Goal: Task Accomplishment & Management: Complete application form

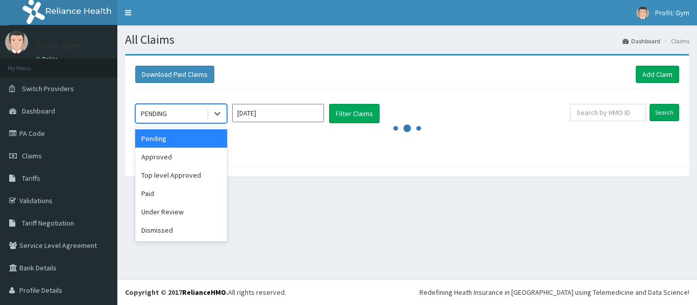
click at [184, 110] on div "PENDING" at bounding box center [171, 114] width 71 height 16
click at [172, 153] on div "Approved" at bounding box center [181, 157] width 92 height 18
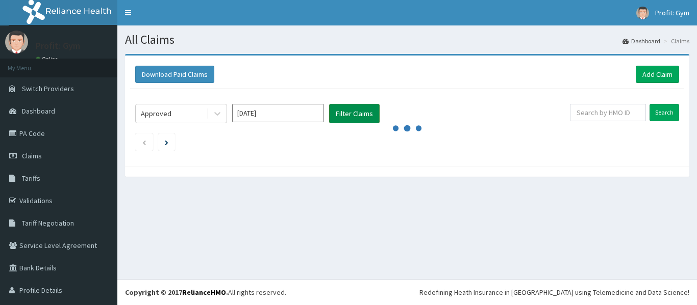
click at [346, 116] on button "Filter Claims" at bounding box center [354, 113] width 50 height 19
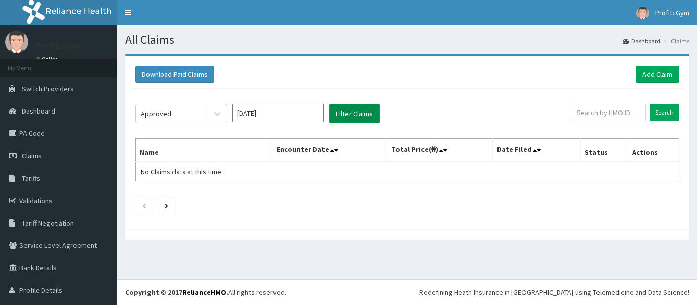
click at [348, 115] on button "Filter Claims" at bounding box center [354, 113] width 50 height 19
click at [358, 113] on button "Filter Claims" at bounding box center [354, 113] width 50 height 19
click at [361, 118] on button "Filter Claims" at bounding box center [354, 113] width 50 height 19
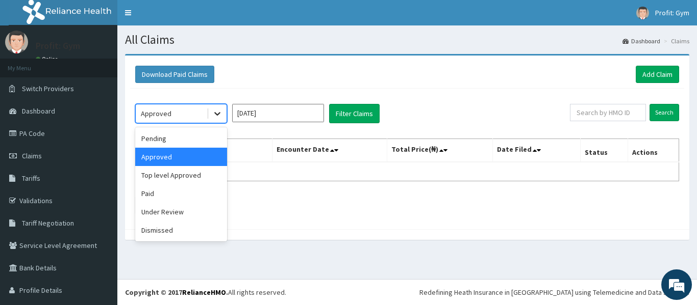
click at [212, 112] on div at bounding box center [217, 114] width 18 height 18
click at [167, 176] on div "Top level Approved" at bounding box center [181, 175] width 92 height 18
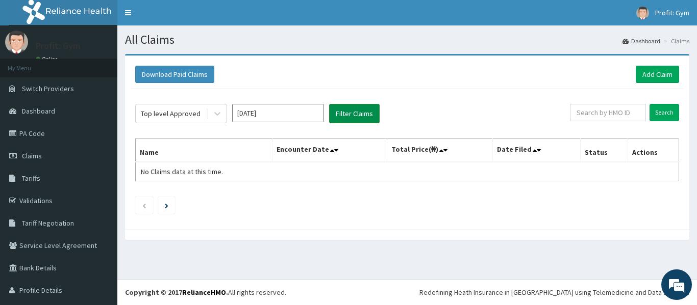
click at [357, 113] on button "Filter Claims" at bounding box center [354, 113] width 50 height 19
click at [353, 115] on button "Filter Claims" at bounding box center [354, 113] width 50 height 19
click at [648, 76] on link "Add Claim" at bounding box center [656, 74] width 43 height 17
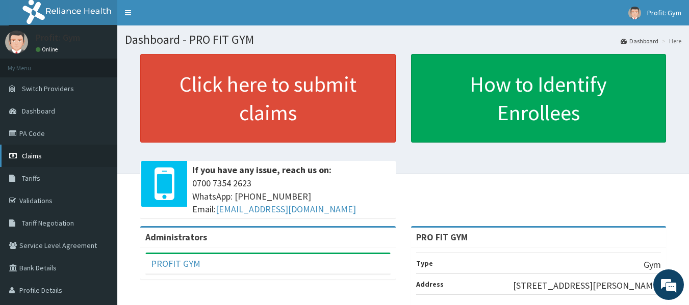
click at [53, 154] on link "Claims" at bounding box center [58, 156] width 117 height 22
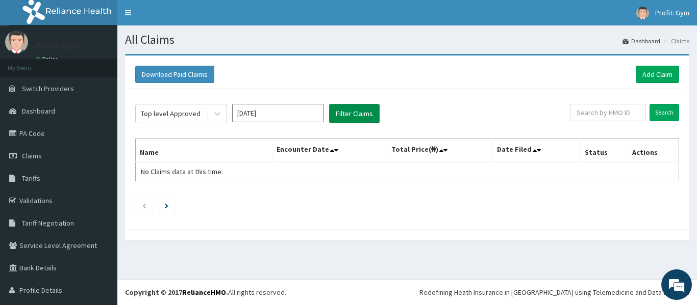
click at [357, 116] on button "Filter Claims" at bounding box center [354, 113] width 50 height 19
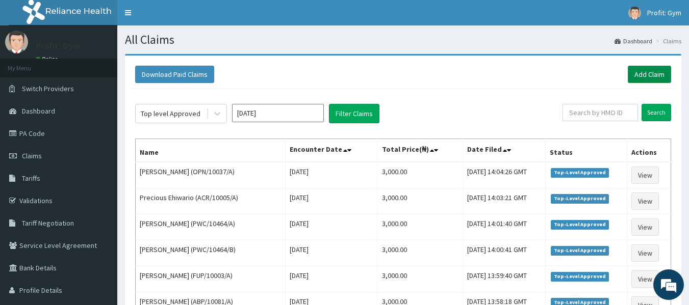
click at [647, 71] on link "Add Claim" at bounding box center [649, 74] width 43 height 17
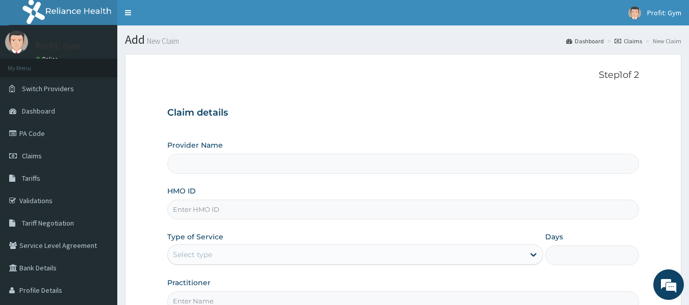
click at [211, 215] on input "HMO ID" at bounding box center [403, 210] width 472 height 20
type input "arm"
type input "PRO FIT GYM"
type input "1"
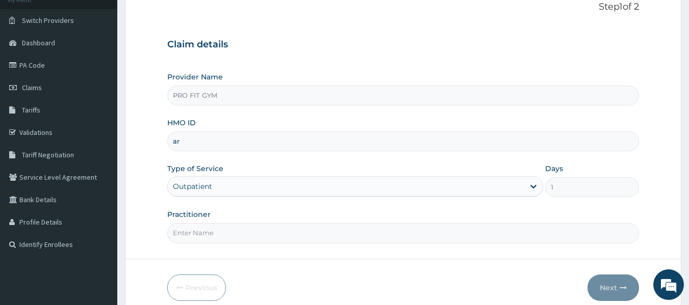
type input "a"
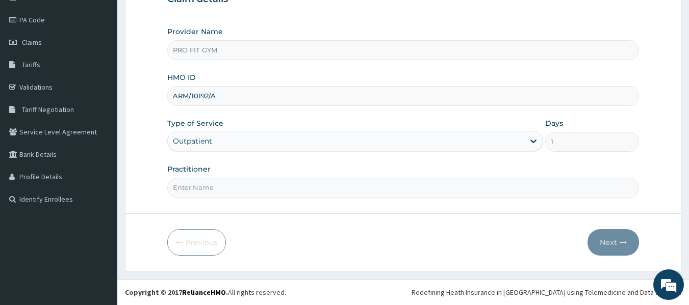
type input "ARM/10192/A"
click at [211, 187] on input "Practitioner" at bounding box center [403, 188] width 472 height 20
type input "GYM"
click at [611, 249] on button "Next" at bounding box center [614, 243] width 52 height 27
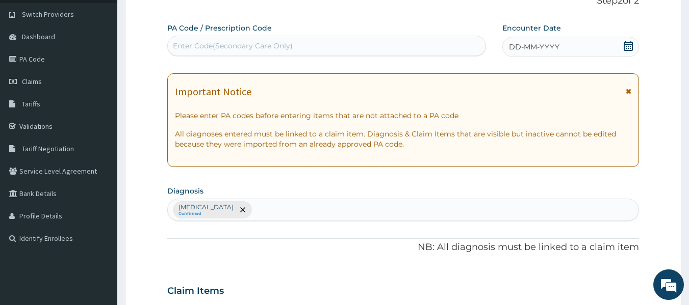
scroll to position [72, 0]
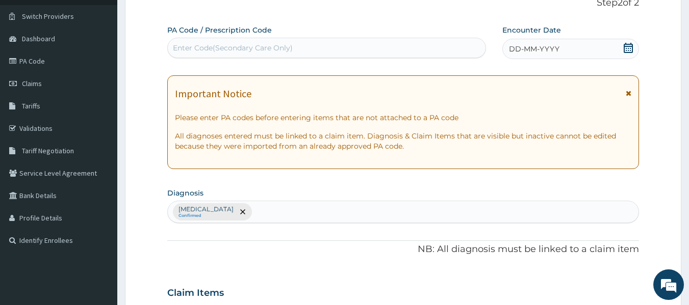
click at [387, 47] on div "Enter Code(Secondary Care Only)" at bounding box center [327, 48] width 318 height 16
type input "PA/C32C69"
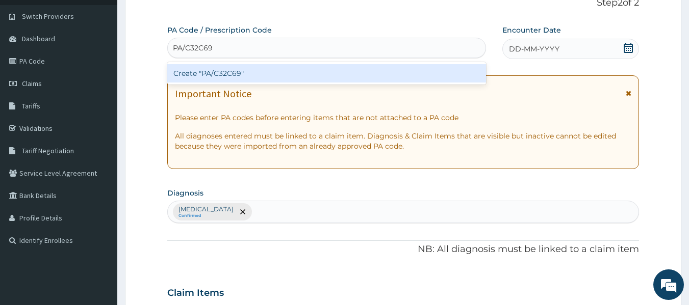
click at [350, 77] on div "Create "PA/C32C69"" at bounding box center [326, 73] width 319 height 18
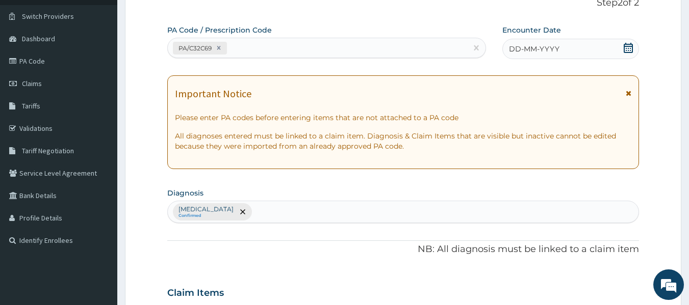
click at [624, 47] on icon at bounding box center [628, 48] width 9 height 10
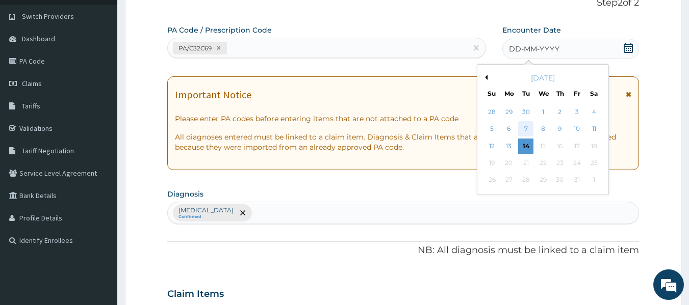
click at [527, 125] on div "7" at bounding box center [526, 129] width 15 height 15
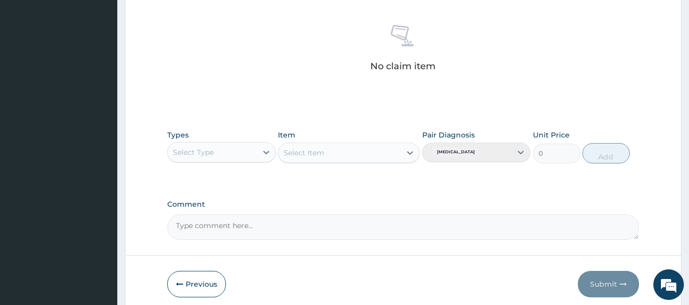
scroll to position [389, 0]
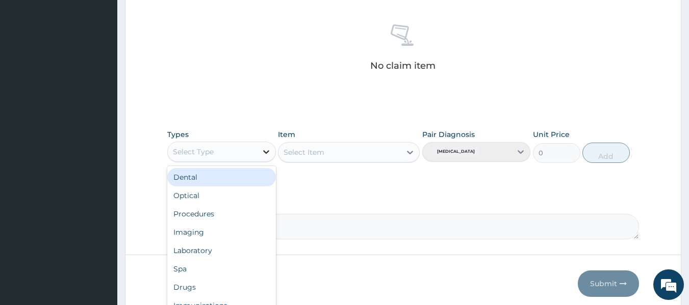
click at [266, 149] on icon at bounding box center [266, 152] width 10 height 10
type input "G"
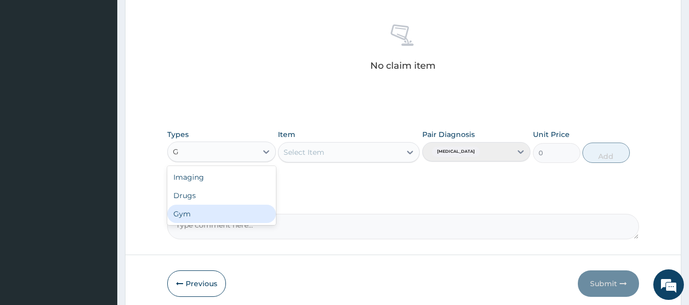
click at [196, 213] on div "Gym" at bounding box center [221, 214] width 109 height 18
click at [381, 152] on div "Select Item" at bounding box center [349, 152] width 142 height 20
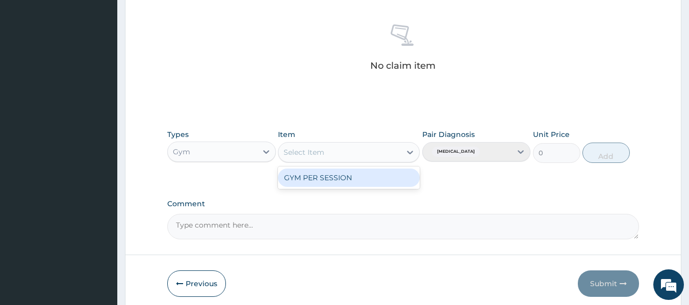
click at [381, 152] on div "Select Item" at bounding box center [339, 152] width 122 height 16
click at [366, 181] on div "GYM PER SESSION" at bounding box center [349, 178] width 142 height 18
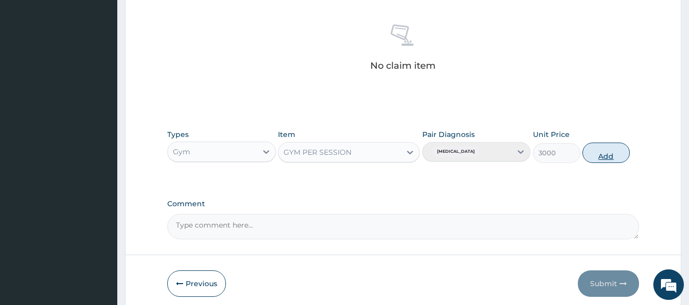
click at [609, 156] on button "Add" at bounding box center [605, 153] width 47 height 20
type input "0"
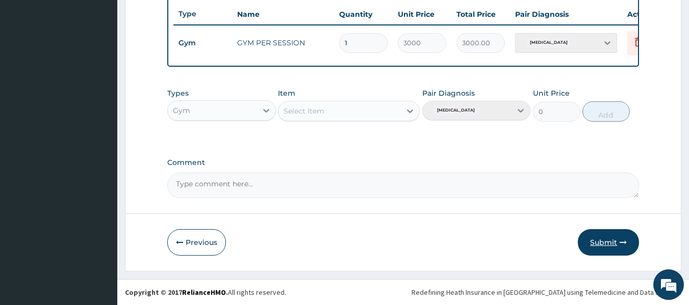
click at [616, 243] on button "Submit" at bounding box center [608, 243] width 61 height 27
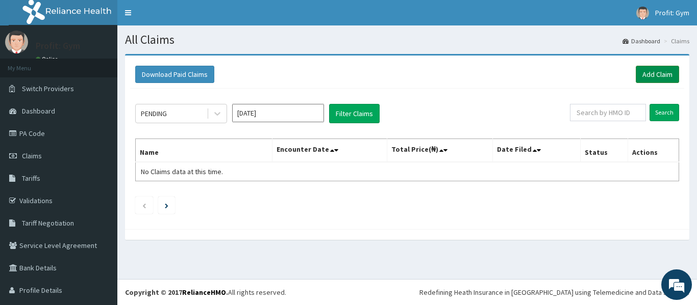
click at [639, 73] on link "Add Claim" at bounding box center [656, 74] width 43 height 17
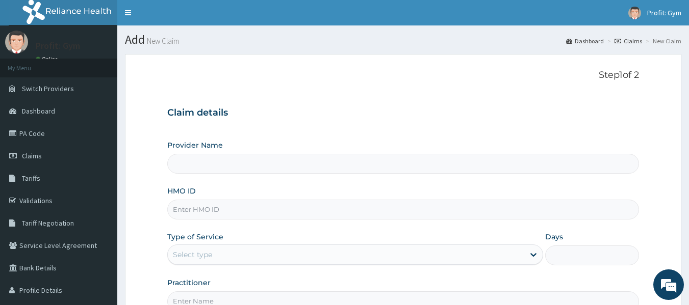
click at [246, 209] on input "HMO ID" at bounding box center [403, 210] width 472 height 20
type input "ACR"
type input "PRO FIT GYM"
type input "1"
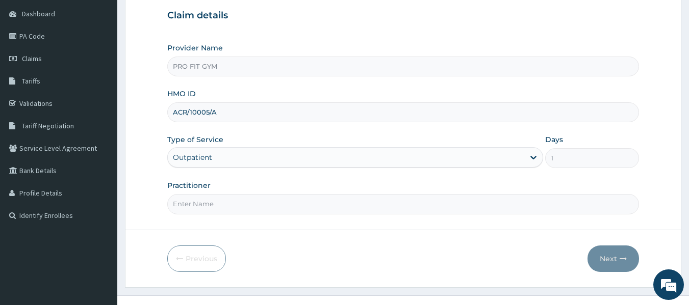
scroll to position [98, 0]
type input "ACR/10005/A"
click at [243, 206] on input "Practitioner" at bounding box center [403, 204] width 472 height 20
type input "GYM"
click at [619, 256] on button "Next" at bounding box center [614, 258] width 52 height 27
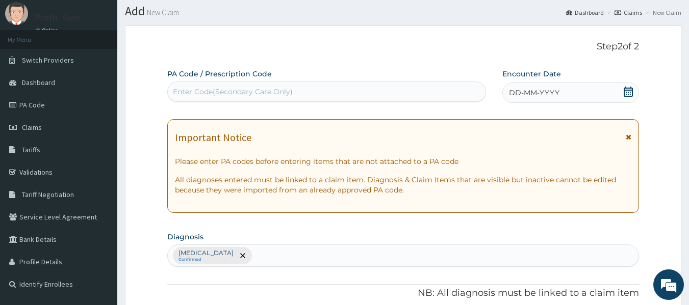
scroll to position [24, 0]
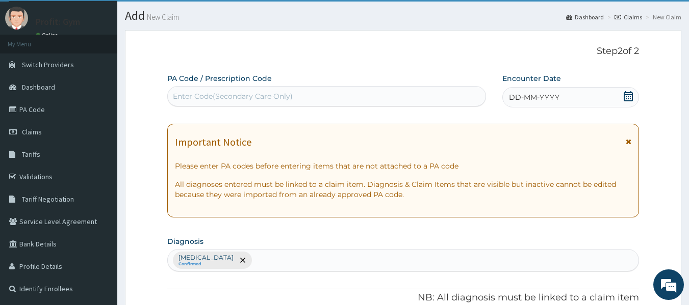
click at [376, 91] on div "Enter Code(Secondary Care Only)" at bounding box center [327, 96] width 318 height 16
type input "PA/039712"
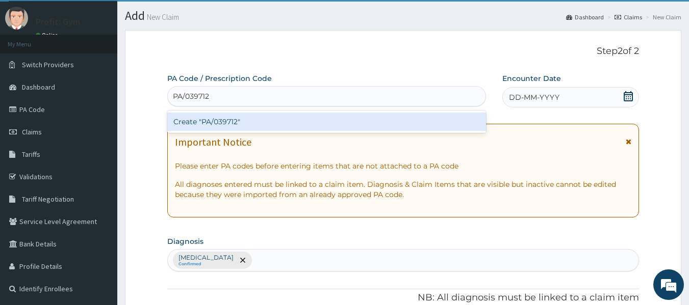
click at [273, 124] on div "Create "PA/039712"" at bounding box center [326, 122] width 319 height 18
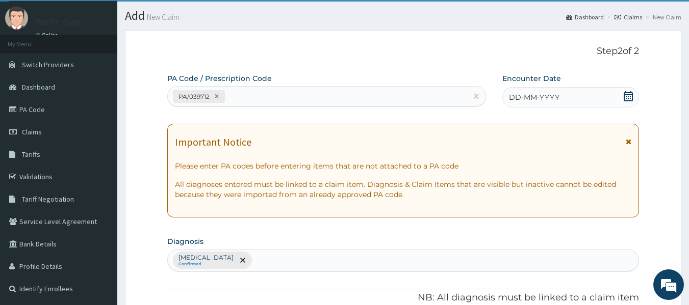
click at [627, 99] on icon at bounding box center [628, 96] width 10 height 10
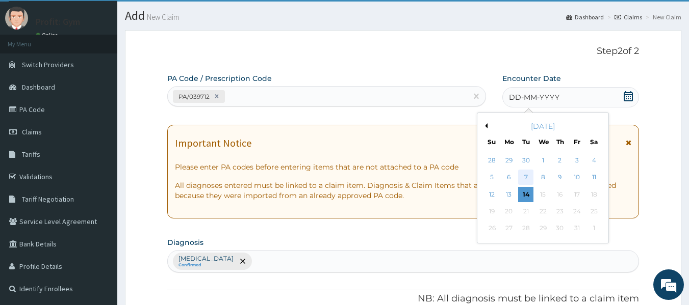
click at [521, 175] on div "7" at bounding box center [526, 177] width 15 height 15
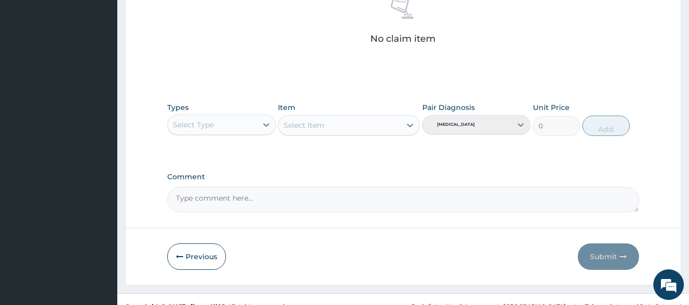
scroll to position [419, 0]
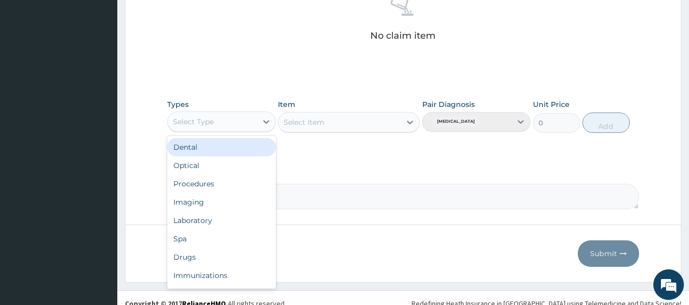
click at [185, 122] on div "Select Type" at bounding box center [193, 122] width 41 height 10
type input "G"
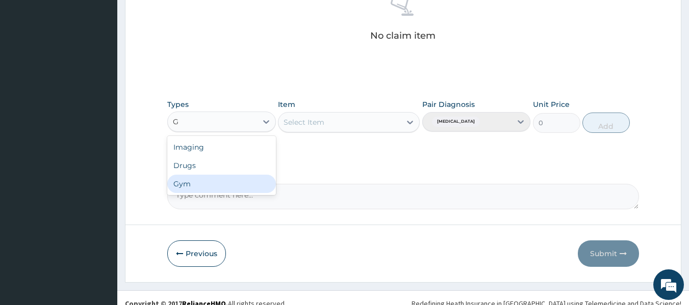
click at [192, 186] on div "Gym" at bounding box center [221, 184] width 109 height 18
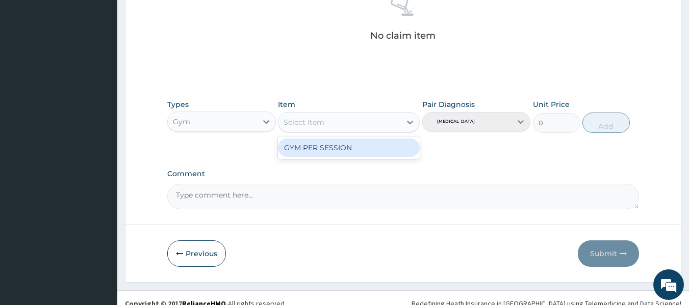
click at [308, 126] on div "Select Item" at bounding box center [304, 122] width 41 height 10
click at [318, 147] on div "GYM PER SESSION" at bounding box center [349, 148] width 142 height 18
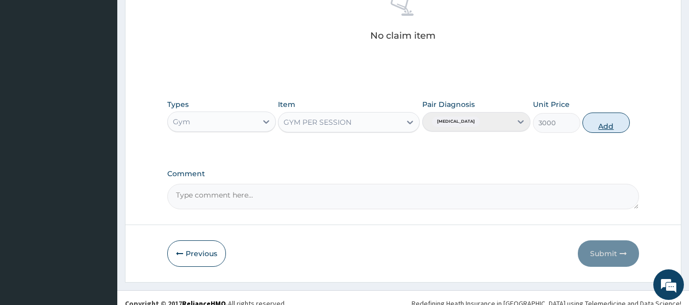
click at [615, 123] on button "Add" at bounding box center [605, 123] width 47 height 20
type input "0"
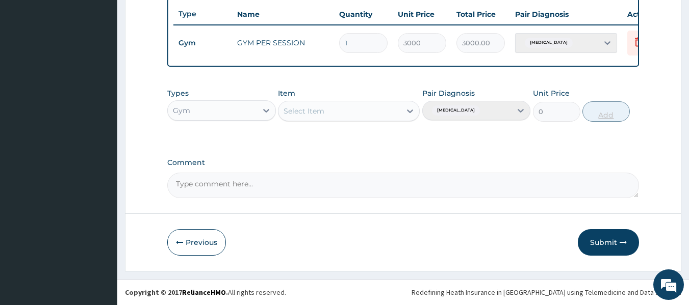
scroll to position [389, 0]
click at [610, 242] on button "Submit" at bounding box center [608, 243] width 61 height 27
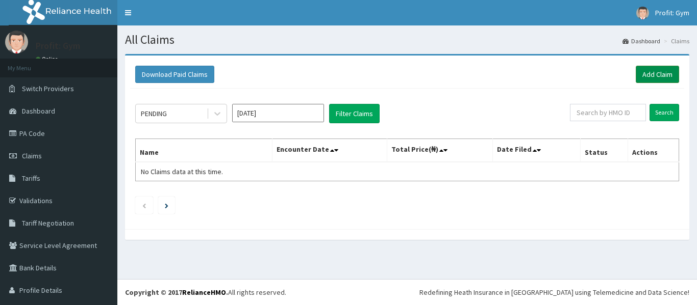
drag, startPoint x: 0, startPoint y: 0, endPoint x: 650, endPoint y: 74, distance: 653.9
click at [650, 74] on link "Add Claim" at bounding box center [656, 74] width 43 height 17
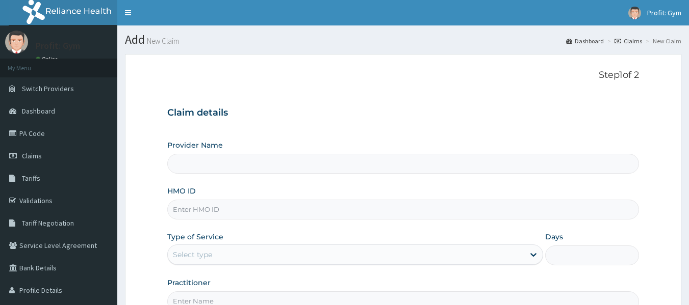
click at [182, 215] on input "HMO ID" at bounding box center [403, 210] width 472 height 20
type input "ACR/1"
type input "PRO FIT GYM"
type input "1"
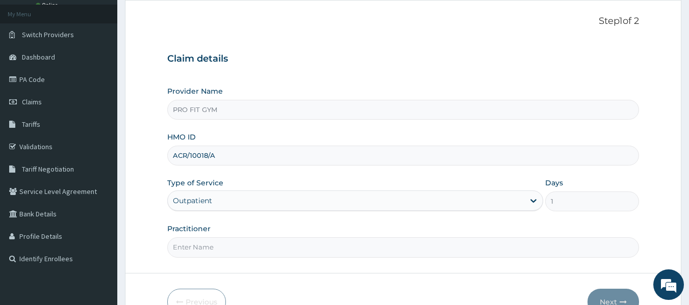
scroll to position [57, 0]
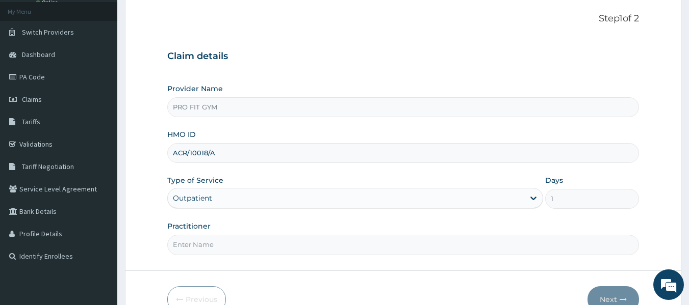
type input "ACR/10018/A"
click at [203, 244] on input "Practitioner" at bounding box center [403, 245] width 472 height 20
type input "GYM"
click at [623, 296] on icon "button" at bounding box center [623, 299] width 7 height 7
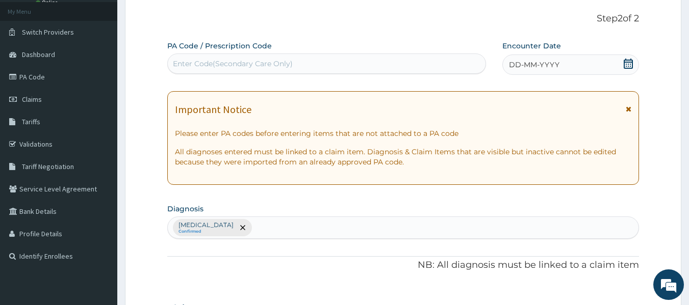
scroll to position [0, 0]
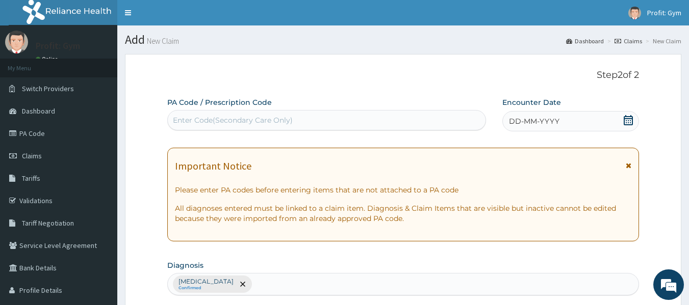
click at [337, 125] on div "Enter Code(Secondary Care Only)" at bounding box center [327, 120] width 318 height 16
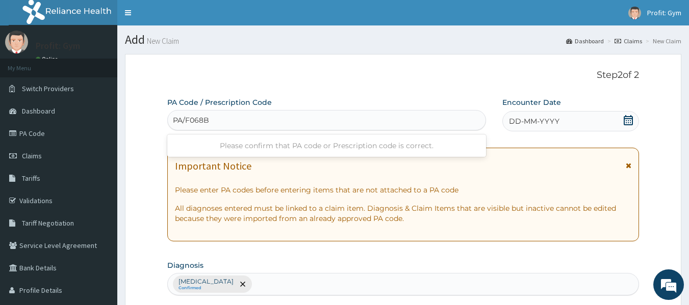
type input "PA/F068B2"
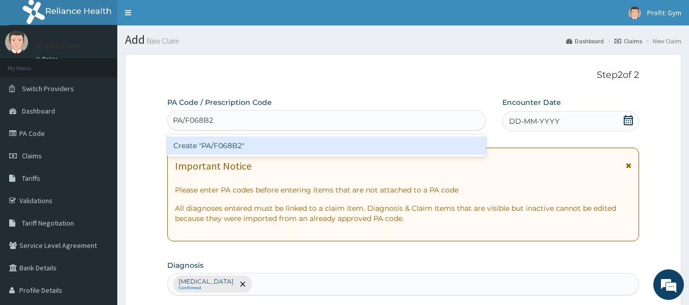
click at [260, 149] on div "Create "PA/F068B2"" at bounding box center [326, 146] width 319 height 18
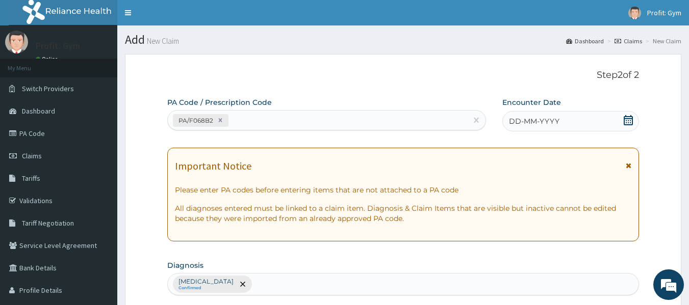
click at [625, 122] on icon at bounding box center [628, 120] width 9 height 10
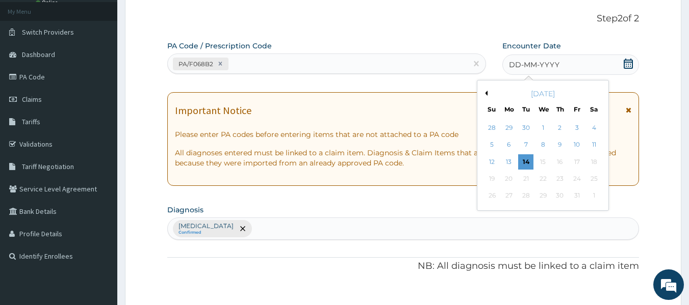
scroll to position [65, 0]
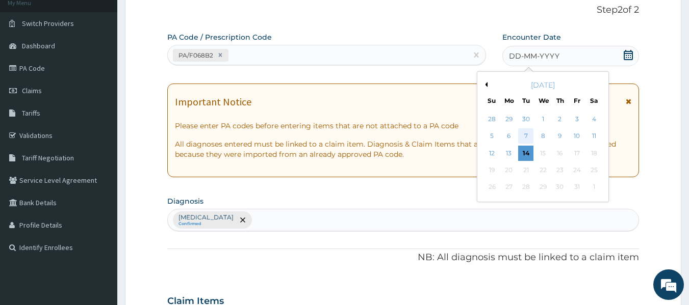
click at [525, 133] on div "7" at bounding box center [526, 136] width 15 height 15
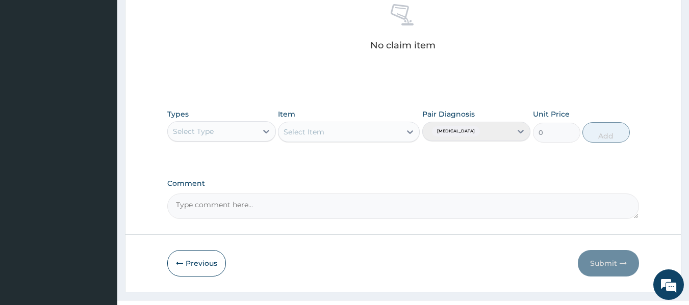
scroll to position [414, 0]
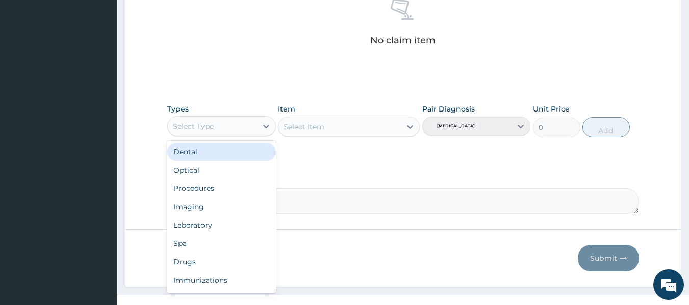
click at [225, 131] on div "Select Type" at bounding box center [212, 126] width 89 height 16
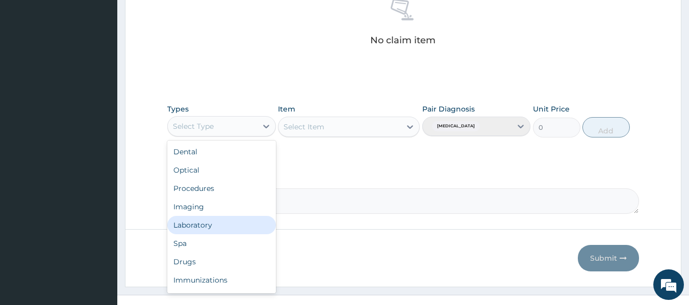
type input "G"
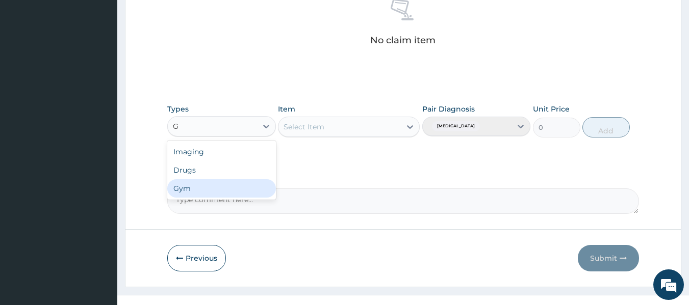
click at [210, 189] on div "Gym" at bounding box center [221, 189] width 109 height 18
click at [378, 128] on div "Select Item" at bounding box center [349, 127] width 142 height 20
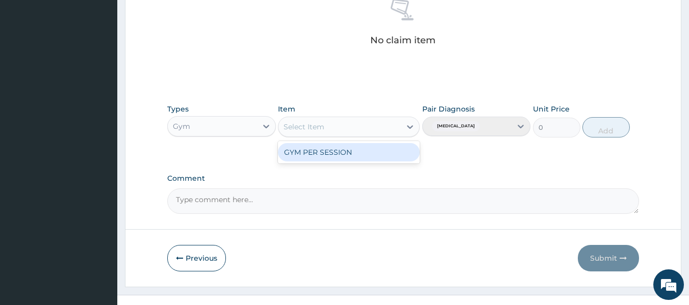
click at [378, 128] on div "Select Item" at bounding box center [339, 127] width 122 height 16
click at [353, 163] on div "GYM PER SESSION" at bounding box center [349, 152] width 142 height 22
click at [355, 155] on div "GYM PER SESSION" at bounding box center [349, 152] width 142 height 18
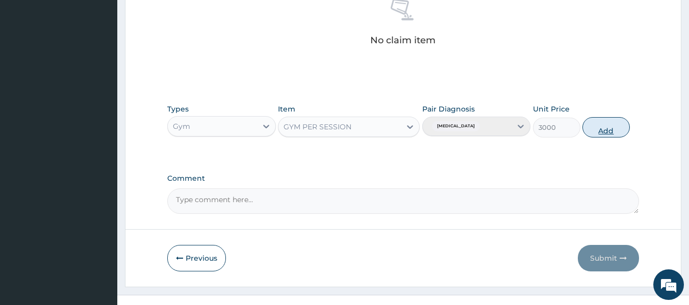
click at [609, 134] on button "Add" at bounding box center [605, 127] width 47 height 20
type input "0"
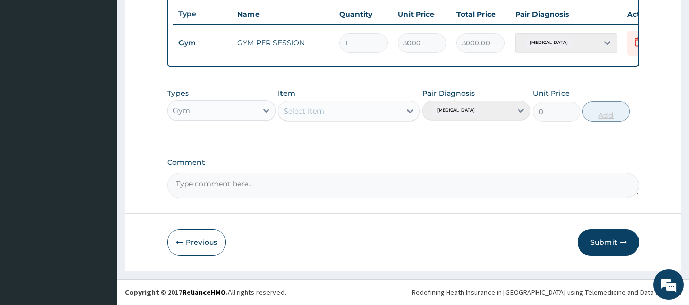
scroll to position [389, 0]
click at [610, 239] on button "Submit" at bounding box center [608, 243] width 61 height 27
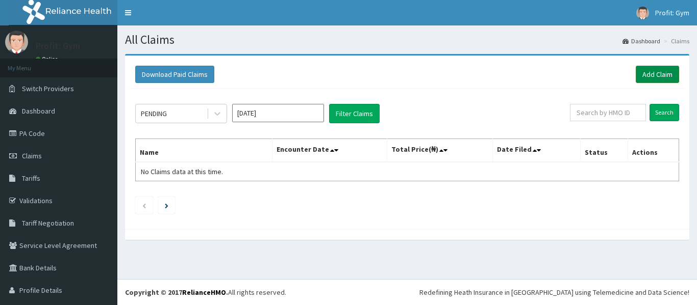
drag, startPoint x: 0, startPoint y: 0, endPoint x: 646, endPoint y: 75, distance: 650.1
click at [646, 75] on link "Add Claim" at bounding box center [656, 74] width 43 height 17
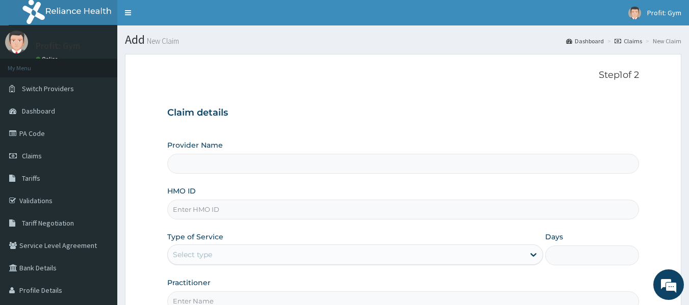
drag, startPoint x: 195, startPoint y: 167, endPoint x: 199, endPoint y: 208, distance: 41.1
click at [199, 208] on div "Provider Name HMO ID Type of Service Select type Days Practitioner" at bounding box center [403, 225] width 472 height 171
click at [199, 208] on input "HMO ID" at bounding box center [403, 210] width 472 height 20
type input "FM"
type input "PRO FIT GYM"
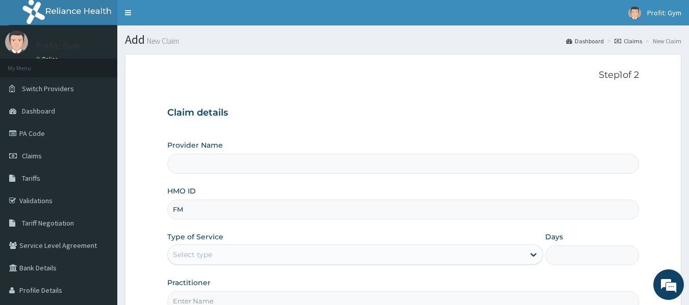
type input "1"
click at [200, 208] on input "FMC/11044/E" at bounding box center [403, 210] width 472 height 20
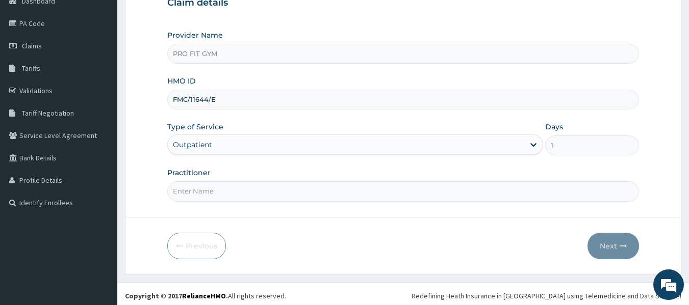
scroll to position [111, 0]
type input "FMC/11644/E"
click at [244, 188] on input "Practitioner" at bounding box center [403, 191] width 472 height 20
type input "GYM"
click at [603, 244] on button "Next" at bounding box center [614, 246] width 52 height 27
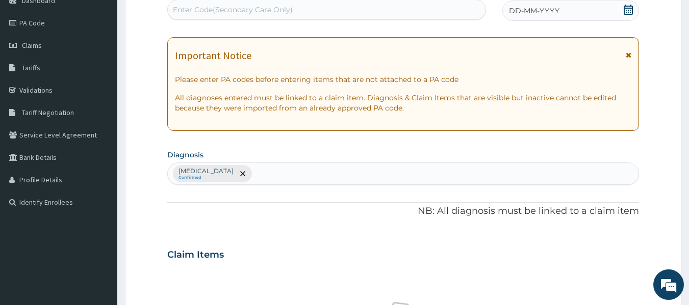
scroll to position [0, 0]
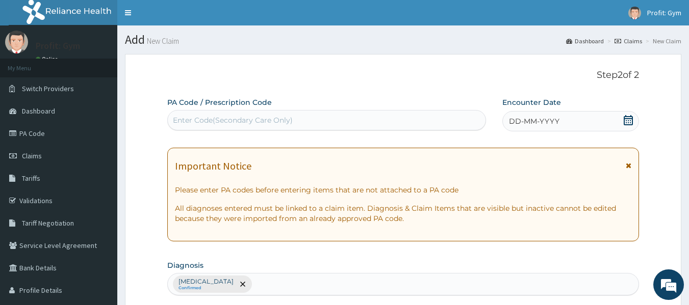
click at [360, 117] on div "Enter Code(Secondary Care Only)" at bounding box center [327, 120] width 318 height 16
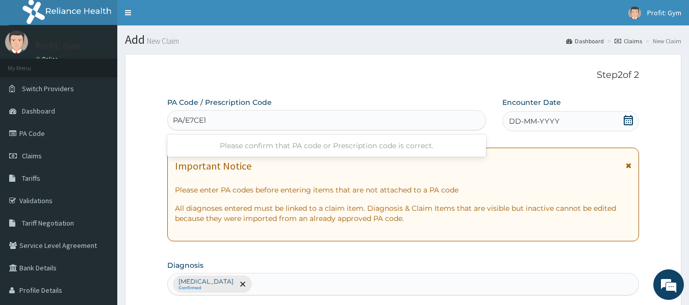
type input "PA/E7CE1D"
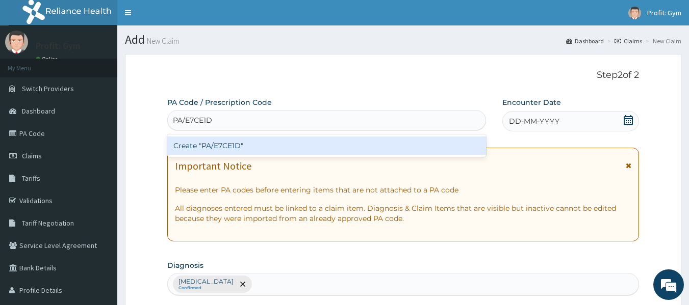
click at [296, 147] on div "Create "PA/E7CE1D"" at bounding box center [326, 146] width 319 height 18
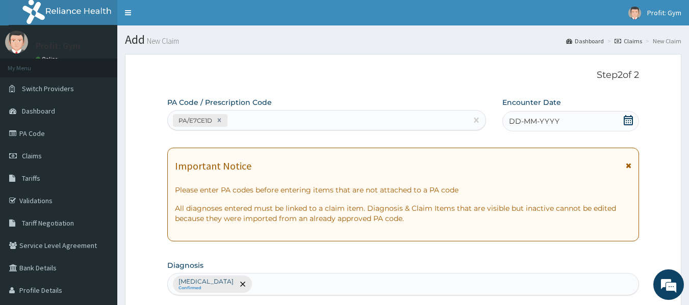
click at [616, 121] on div "DD-MM-YYYY" at bounding box center [570, 121] width 137 height 20
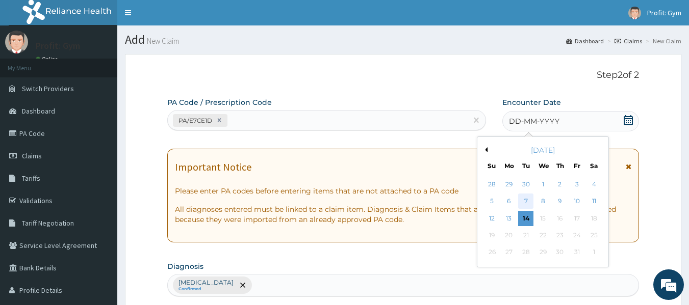
click at [526, 200] on div "7" at bounding box center [526, 201] width 15 height 15
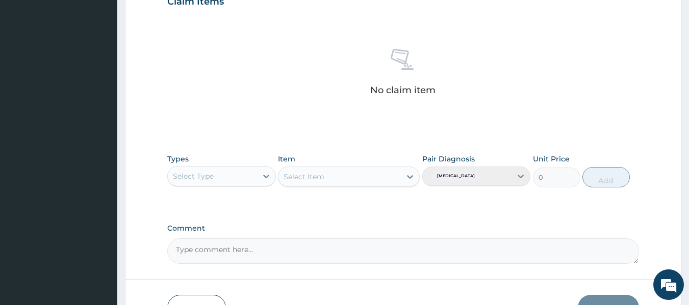
scroll to position [365, 0]
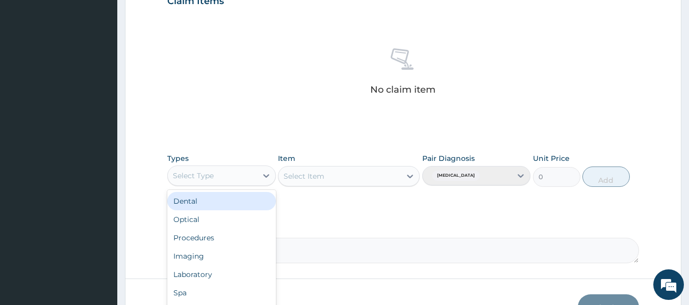
click at [222, 174] on div "Select Type" at bounding box center [212, 176] width 89 height 16
type input "G"
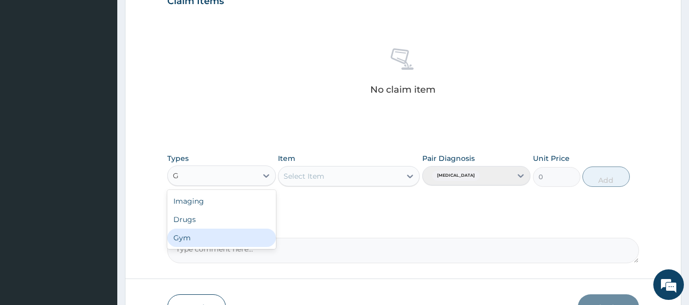
click at [197, 236] on div "Gym" at bounding box center [221, 238] width 109 height 18
click at [319, 181] on div "Select Item" at bounding box center [349, 176] width 142 height 20
click at [338, 179] on div "Select Item" at bounding box center [349, 176] width 142 height 20
click at [383, 175] on div "Select Item" at bounding box center [349, 176] width 142 height 20
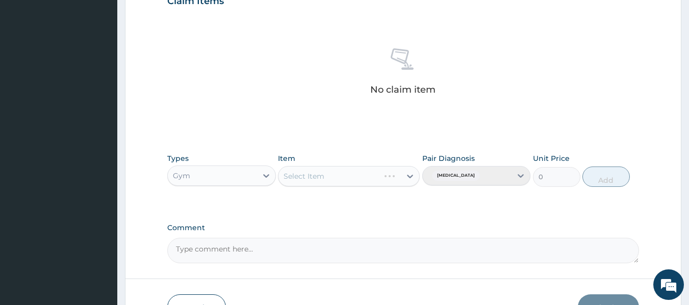
click at [404, 175] on div "Select Item" at bounding box center [349, 176] width 142 height 20
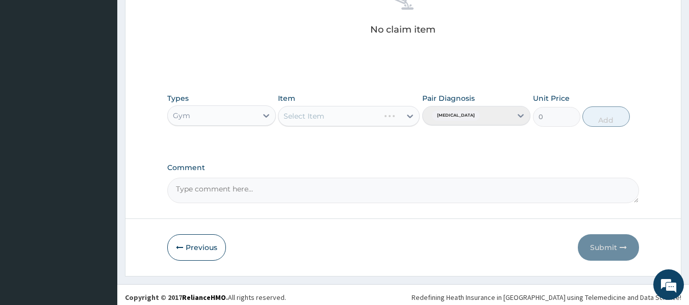
scroll to position [426, 0]
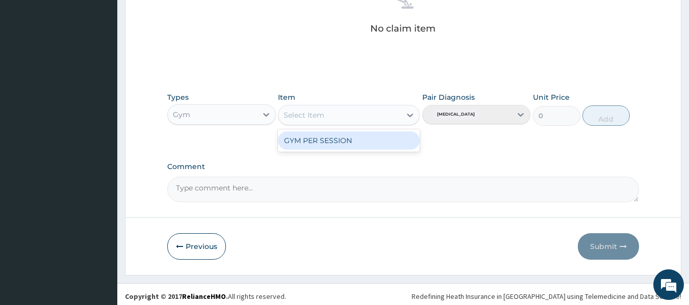
click at [388, 120] on div "Select Item" at bounding box center [339, 115] width 122 height 16
click at [363, 146] on div "GYM PER SESSION" at bounding box center [349, 141] width 142 height 18
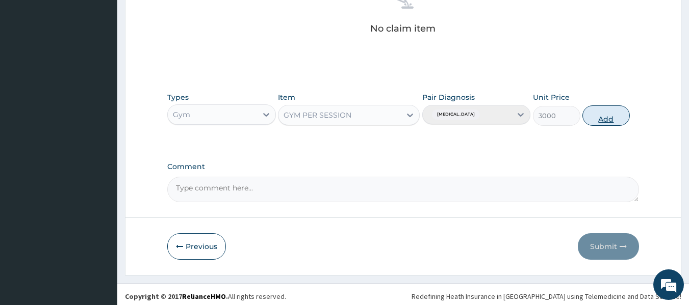
click at [606, 118] on button "Add" at bounding box center [605, 116] width 47 height 20
type input "0"
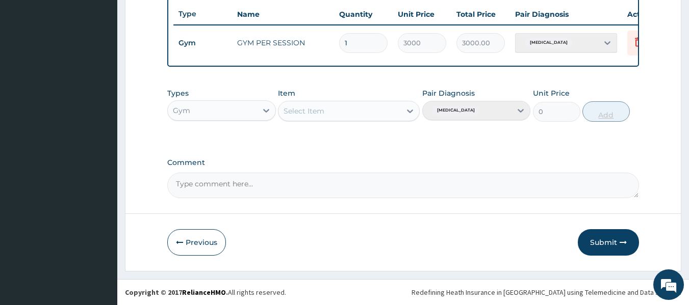
scroll to position [389, 0]
click at [614, 244] on button "Submit" at bounding box center [608, 243] width 61 height 27
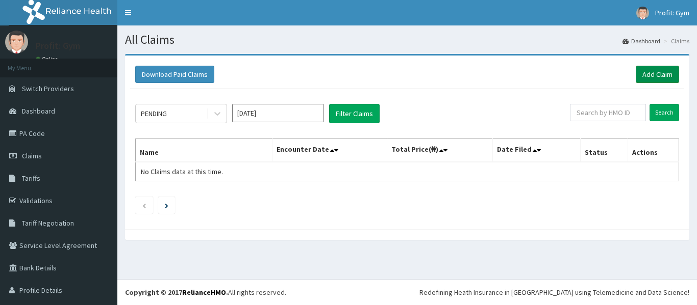
click at [646, 77] on link "Add Claim" at bounding box center [656, 74] width 43 height 17
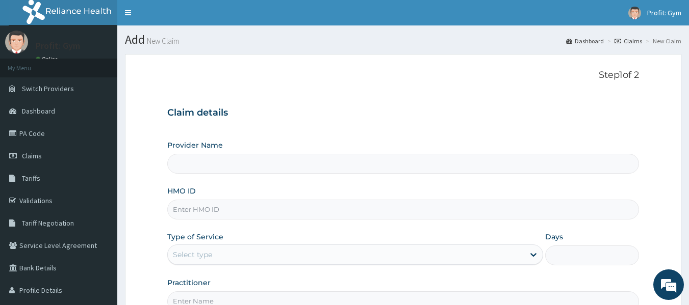
click at [228, 210] on input "HMO ID" at bounding box center [403, 210] width 472 height 20
type input "GTB/10724/A"
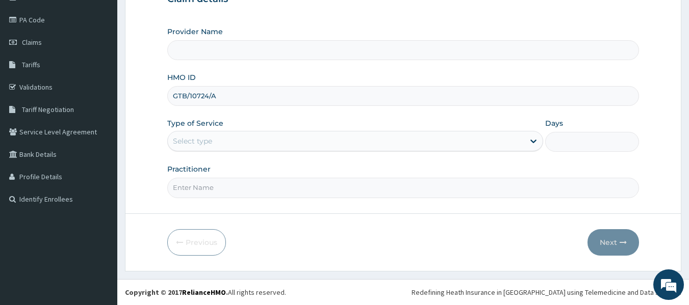
click at [267, 194] on input "Practitioner" at bounding box center [403, 188] width 472 height 20
type input "PRO FIT GYM"
type input "1"
type input "GYM"
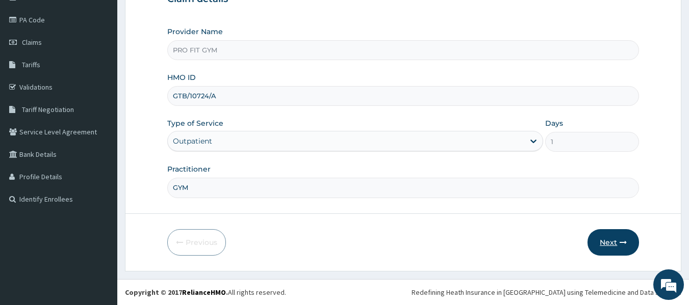
click at [617, 240] on button "Next" at bounding box center [614, 243] width 52 height 27
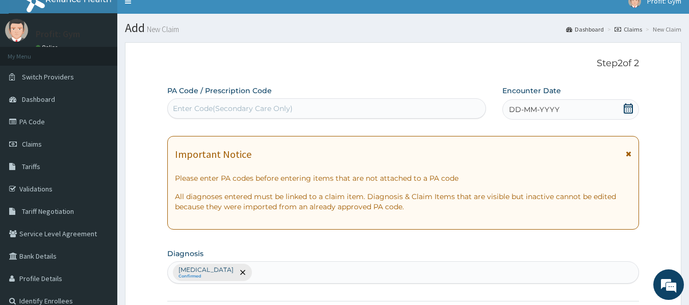
scroll to position [0, 0]
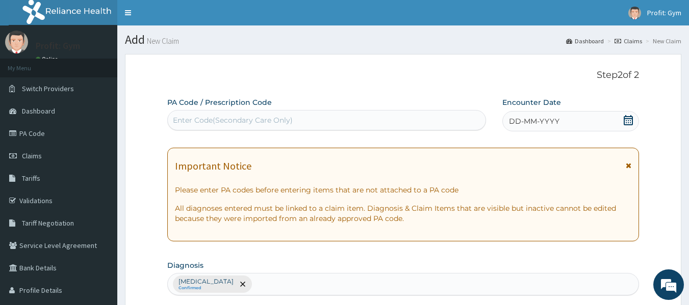
click at [343, 125] on div "Enter Code(Secondary Care Only)" at bounding box center [327, 120] width 318 height 16
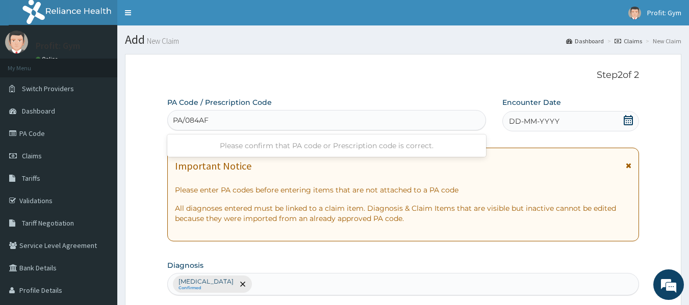
type input "PA/084AF7"
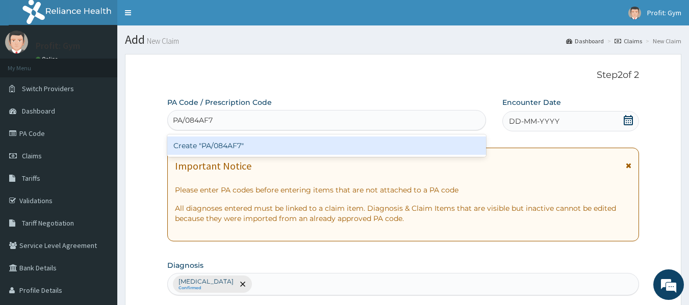
click at [289, 155] on div "Create "PA/084AF7"" at bounding box center [326, 146] width 319 height 18
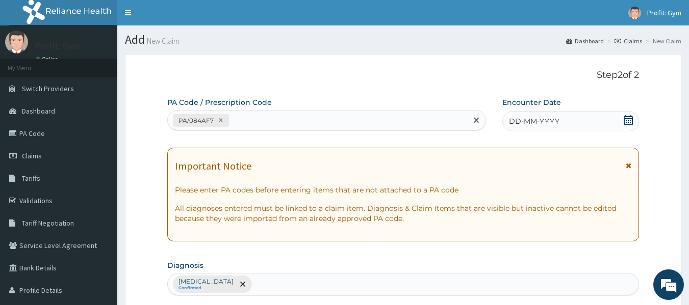
click at [524, 117] on span "DD-MM-YYYY" at bounding box center [534, 121] width 50 height 10
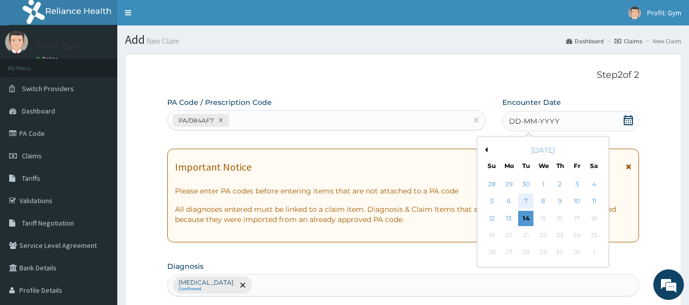
click at [526, 202] on div "7" at bounding box center [526, 201] width 15 height 15
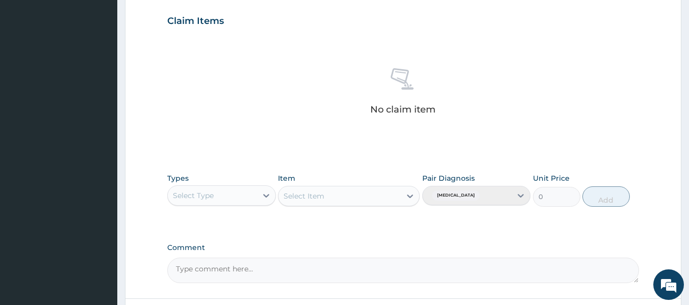
scroll to position [348, 0]
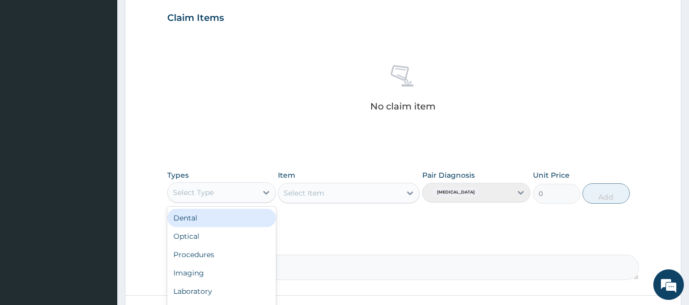
click at [231, 186] on div "Select Type" at bounding box center [212, 193] width 89 height 16
type input "G"
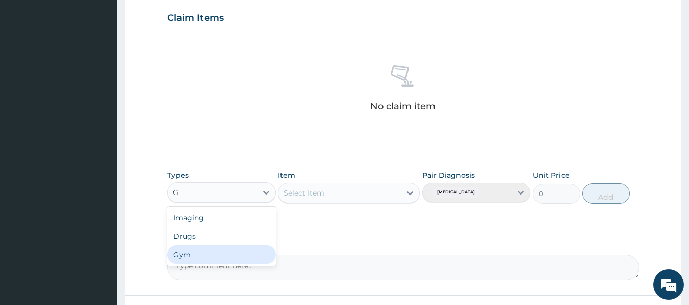
click at [188, 251] on div "Gym" at bounding box center [221, 255] width 109 height 18
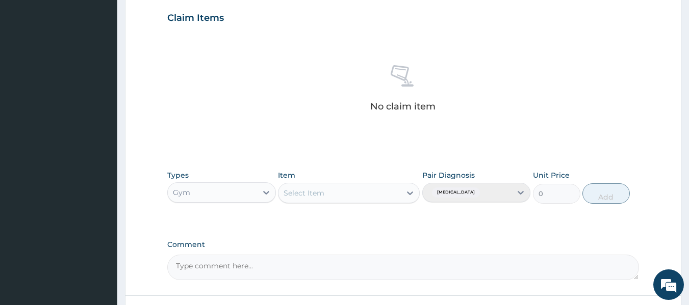
click at [327, 194] on div "Select Item" at bounding box center [349, 193] width 142 height 20
click at [327, 194] on div "Select Item" at bounding box center [339, 193] width 122 height 16
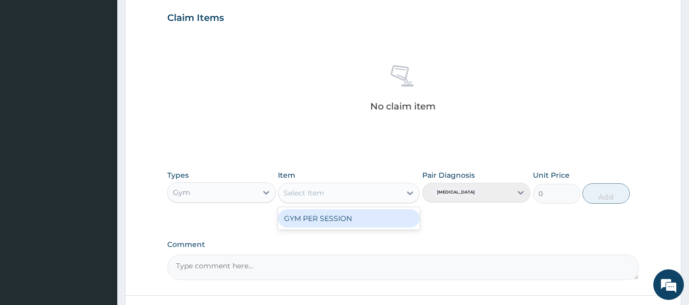
click at [333, 217] on div "GYM PER SESSION" at bounding box center [349, 219] width 142 height 18
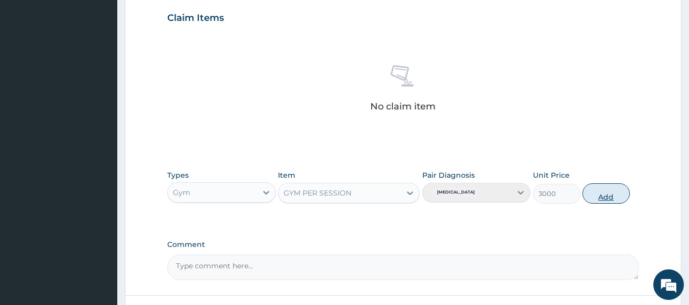
click at [598, 195] on button "Add" at bounding box center [605, 194] width 47 height 20
type input "0"
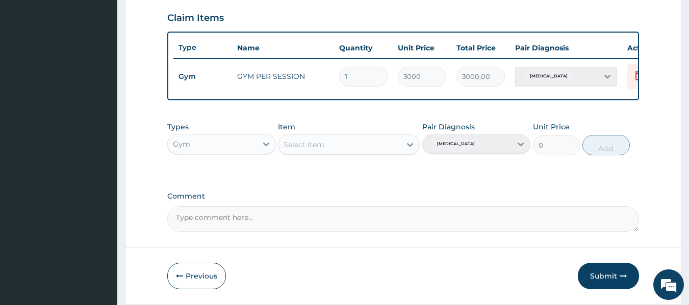
scroll to position [389, 0]
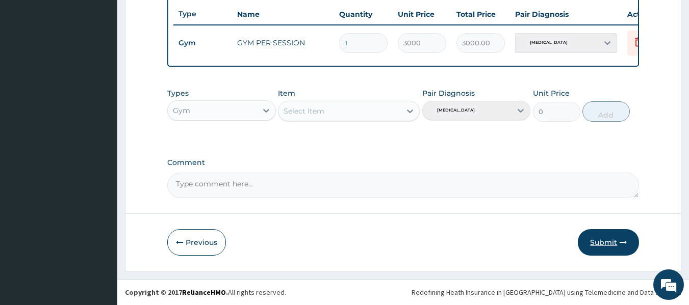
click at [605, 243] on button "Submit" at bounding box center [608, 243] width 61 height 27
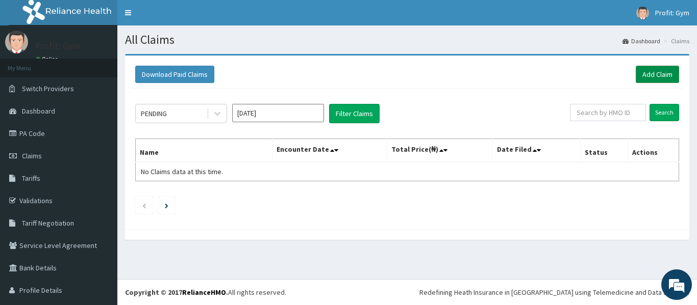
click at [646, 77] on link "Add Claim" at bounding box center [656, 74] width 43 height 17
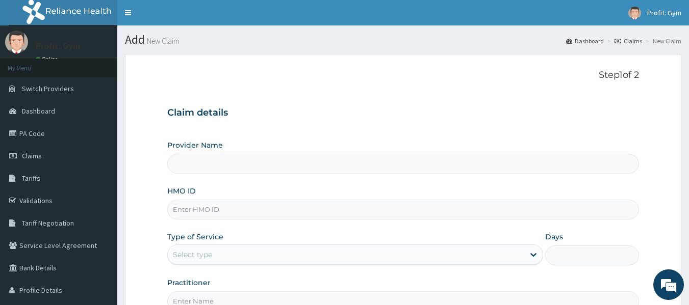
click at [248, 211] on input "HMO ID" at bounding box center [403, 210] width 472 height 20
type input "PWC/10464/B"
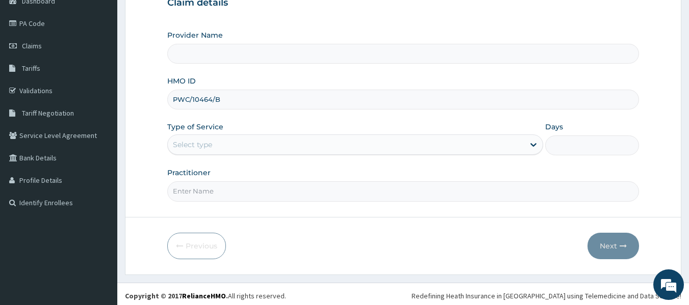
scroll to position [111, 0]
type input "PRO FIT GYM"
type input "1"
click at [217, 196] on input "Practitioner" at bounding box center [403, 191] width 472 height 20
type input "GYM"
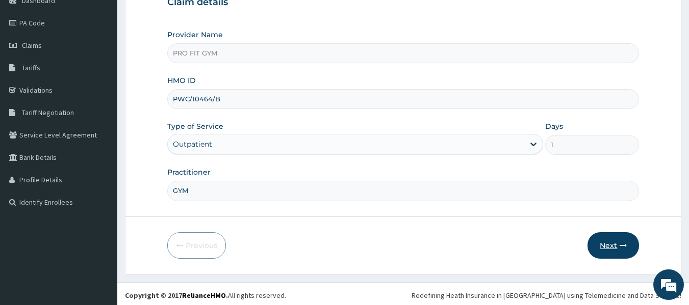
click at [610, 242] on button "Next" at bounding box center [614, 246] width 52 height 27
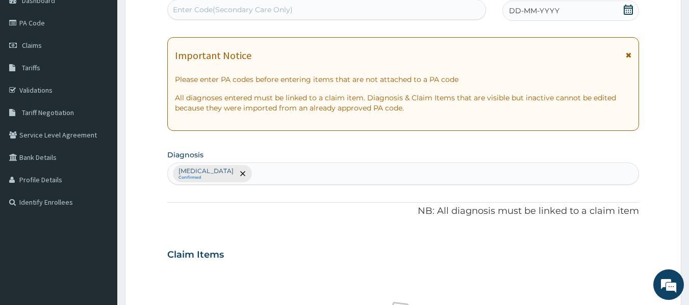
scroll to position [0, 0]
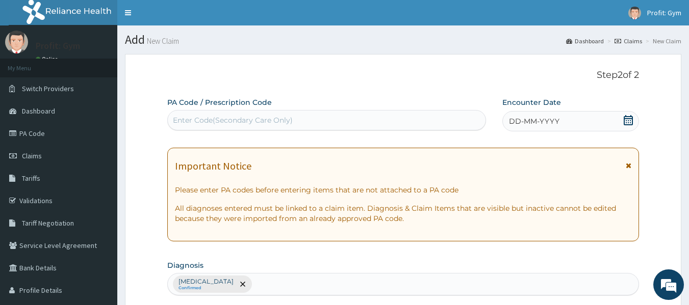
click at [288, 116] on div "Enter Code(Secondary Care Only)" at bounding box center [233, 120] width 120 height 10
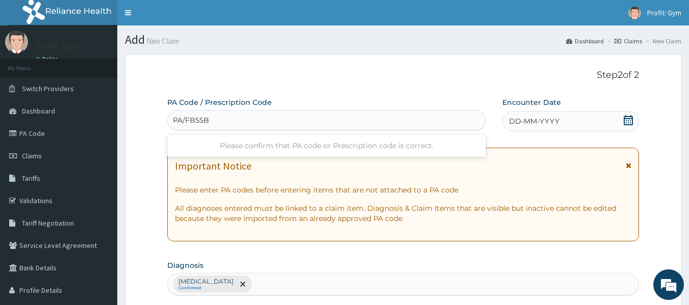
type input "PA/FB55BF"
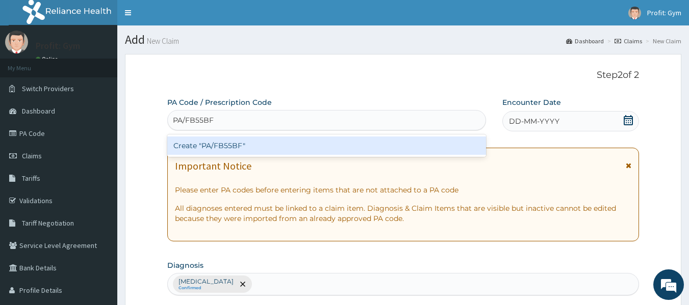
click at [250, 151] on div "Create "PA/FB55BF"" at bounding box center [326, 146] width 319 height 18
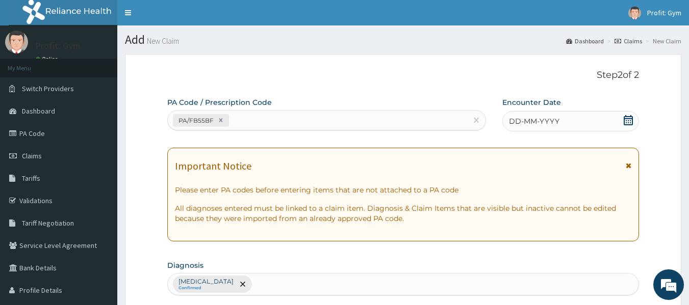
click at [567, 120] on div "DD-MM-YYYY" at bounding box center [570, 121] width 137 height 20
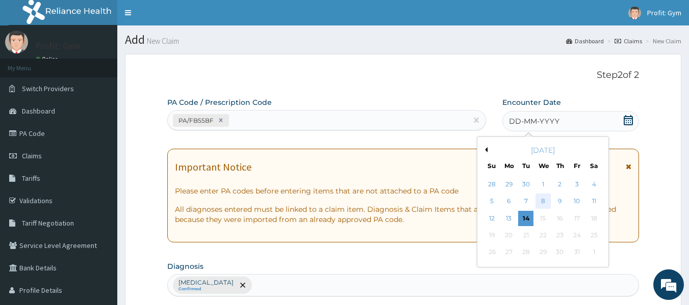
click at [542, 205] on div "8" at bounding box center [543, 201] width 15 height 15
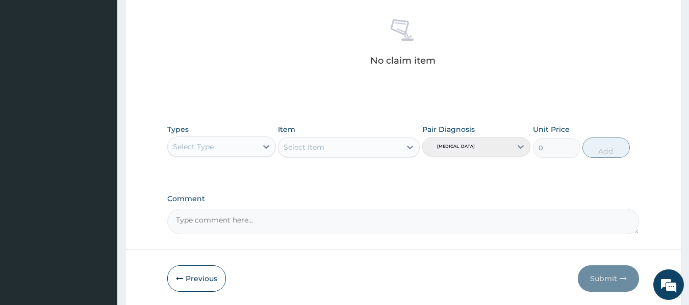
scroll to position [430, 0]
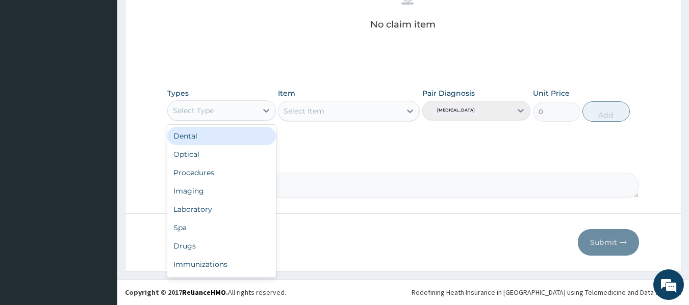
click at [220, 107] on div "Select Type" at bounding box center [212, 111] width 89 height 16
type input "G"
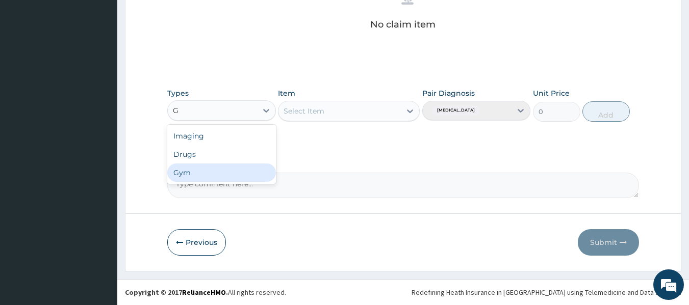
click at [190, 173] on div "Gym" at bounding box center [221, 173] width 109 height 18
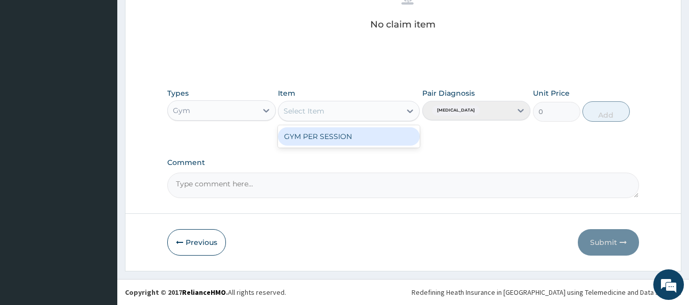
click at [312, 110] on div "Select Item" at bounding box center [304, 111] width 41 height 10
type input "G"
click at [318, 138] on div "GYM PER SESSION" at bounding box center [349, 137] width 142 height 18
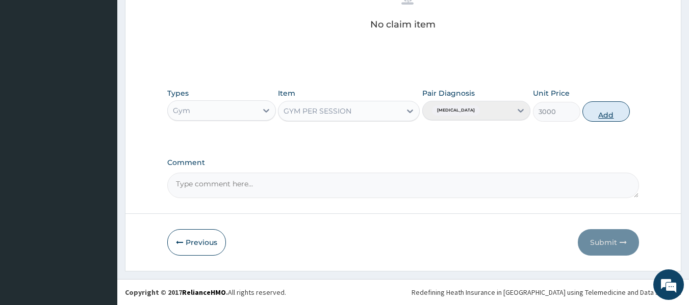
click at [607, 116] on button "Add" at bounding box center [605, 111] width 47 height 20
type input "0"
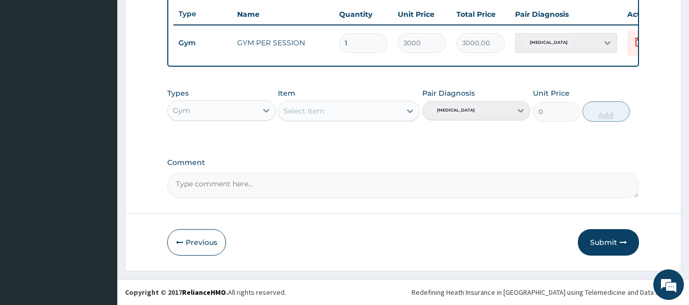
scroll to position [389, 0]
click at [604, 242] on button "Submit" at bounding box center [608, 243] width 61 height 27
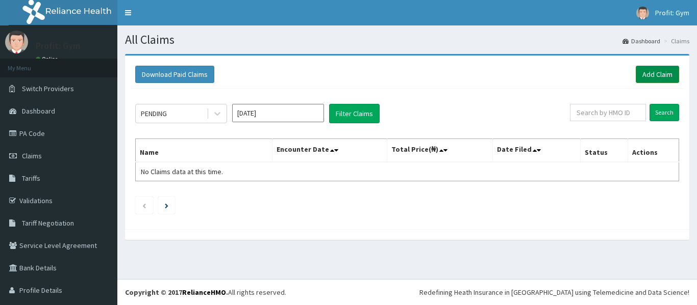
click at [660, 73] on link "Add Claim" at bounding box center [656, 74] width 43 height 17
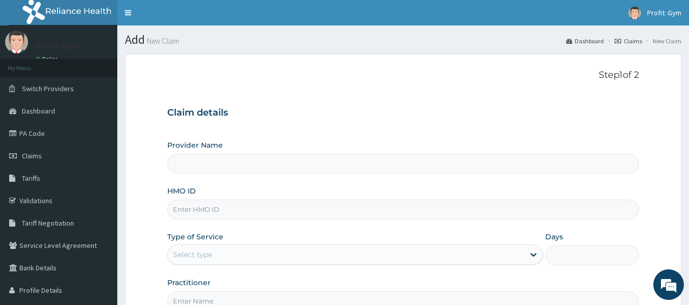
click at [303, 205] on input "HMO ID" at bounding box center [403, 210] width 472 height 20
type input "PWC"
type input "PRO FIT GYM"
type input "1"
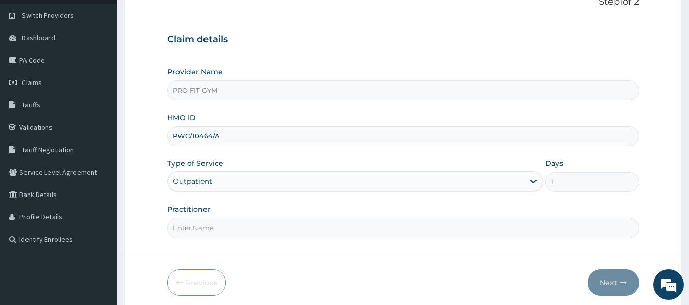
scroll to position [78, 0]
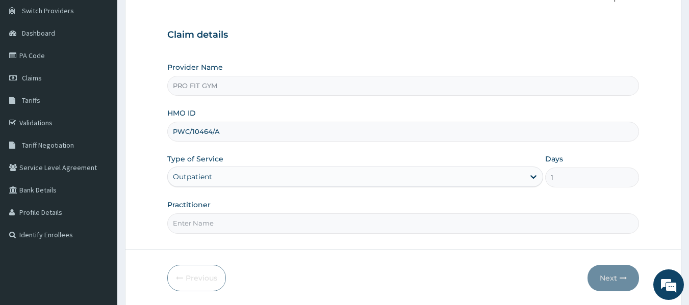
type input "PWC/10464/A"
click at [214, 229] on input "Practitioner" at bounding box center [403, 224] width 472 height 20
type input "GYM"
click at [624, 281] on icon "button" at bounding box center [623, 278] width 7 height 7
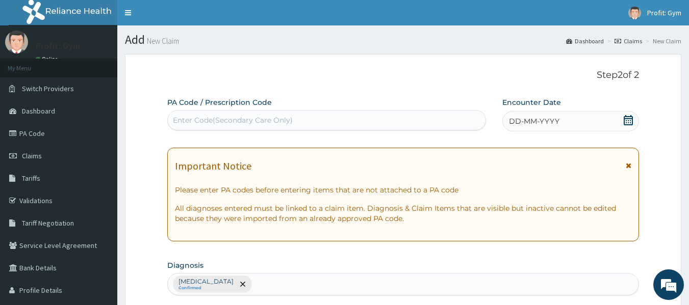
click at [354, 116] on div "Enter Code(Secondary Care Only)" at bounding box center [327, 120] width 318 height 16
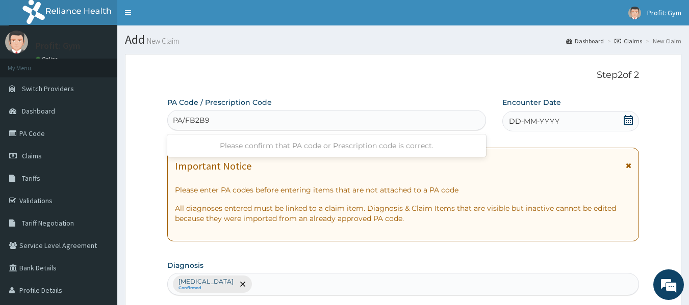
type input "PA/FB2B9F"
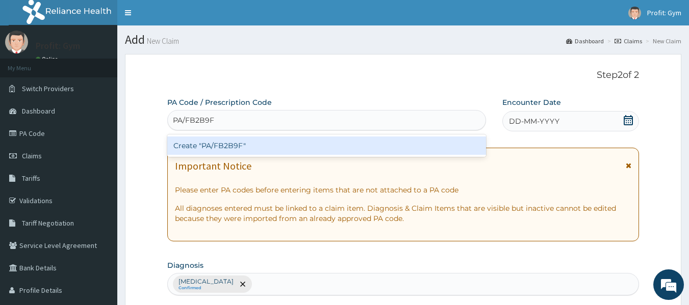
click at [339, 147] on div "Create "PA/FB2B9F"" at bounding box center [326, 146] width 319 height 18
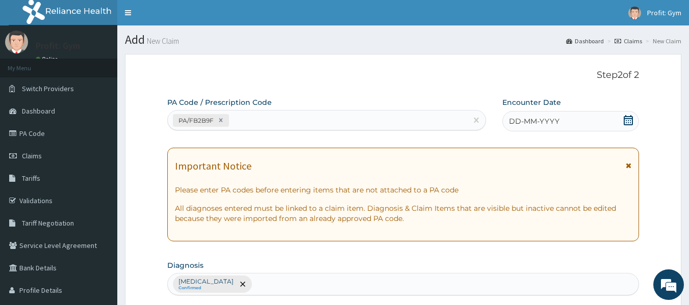
click at [610, 123] on div "DD-MM-YYYY" at bounding box center [570, 121] width 137 height 20
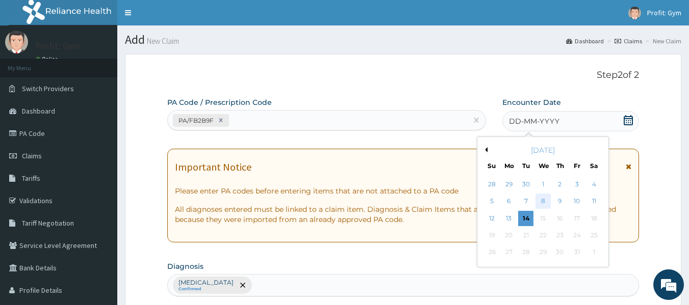
click at [540, 201] on div "8" at bounding box center [543, 201] width 15 height 15
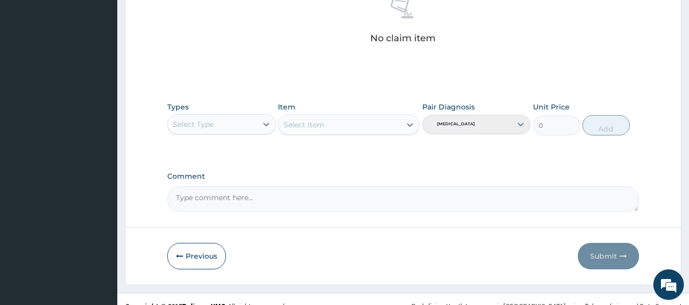
scroll to position [430, 0]
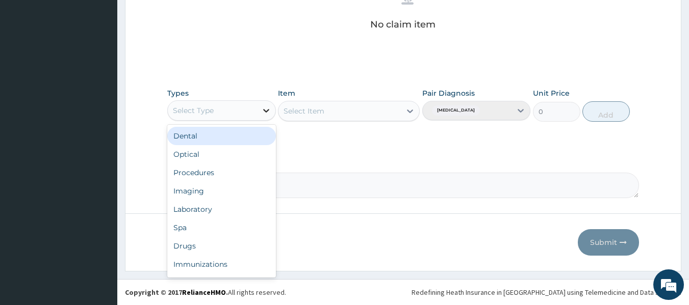
click at [260, 113] on div at bounding box center [266, 110] width 18 height 18
type input "G"
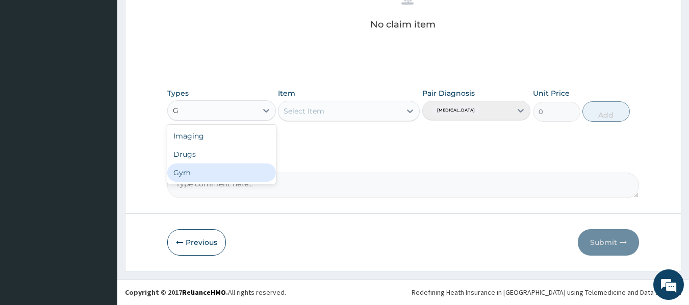
click at [212, 176] on div "Gym" at bounding box center [221, 173] width 109 height 18
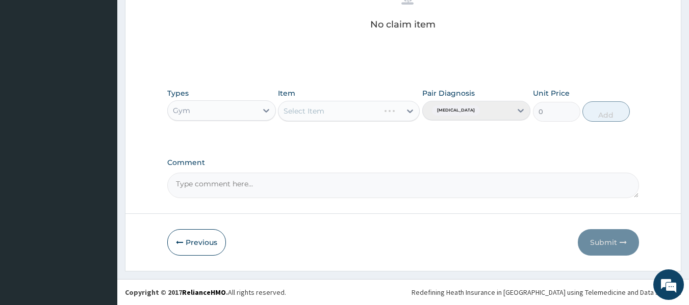
click at [325, 114] on div "Select Item" at bounding box center [349, 111] width 142 height 20
click at [325, 114] on div "Select Item" at bounding box center [339, 111] width 122 height 16
click at [327, 139] on div "GYM PER SESSION" at bounding box center [349, 137] width 142 height 18
click at [605, 113] on button "Add" at bounding box center [605, 111] width 47 height 20
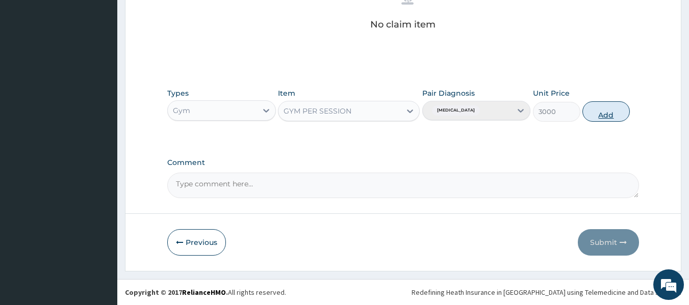
type input "0"
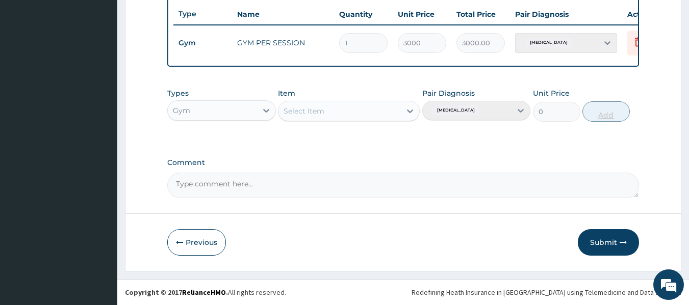
scroll to position [389, 0]
click at [605, 238] on button "Submit" at bounding box center [608, 243] width 61 height 27
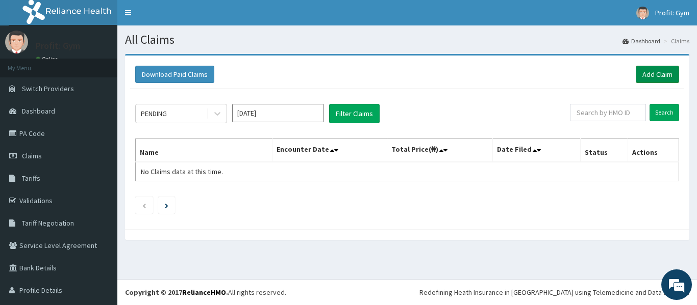
click at [639, 79] on link "Add Claim" at bounding box center [656, 74] width 43 height 17
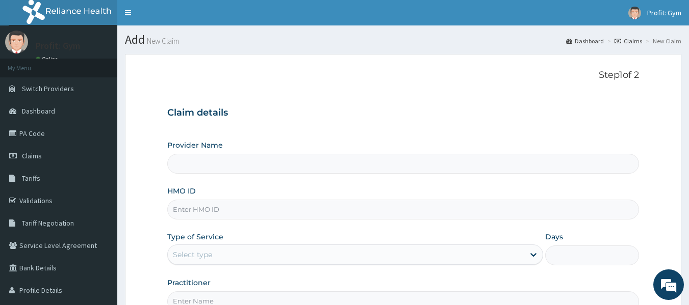
click at [222, 208] on input "HMO ID" at bounding box center [403, 210] width 472 height 20
type input "REL"
type input "PRO FIT GYM"
type input "1"
type input "REL/10237/B"
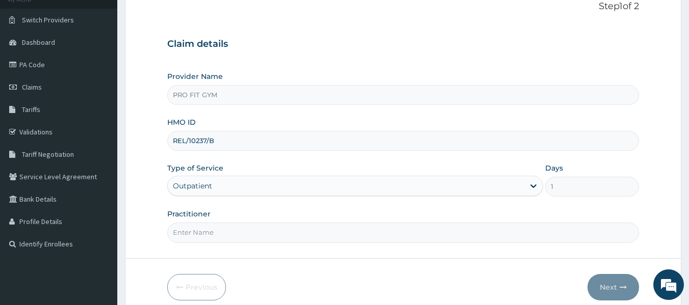
scroll to position [114, 0]
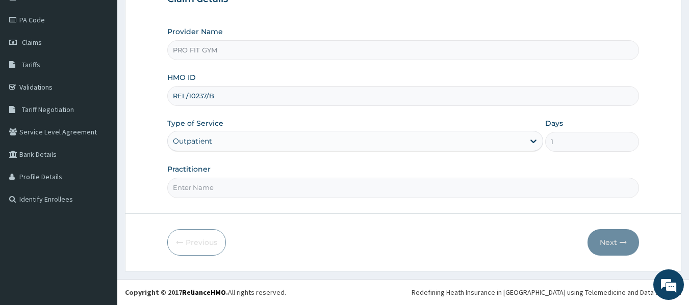
click at [218, 183] on input "Practitioner" at bounding box center [403, 188] width 472 height 20
type input "GYM"
click at [631, 241] on button "Next" at bounding box center [614, 243] width 52 height 27
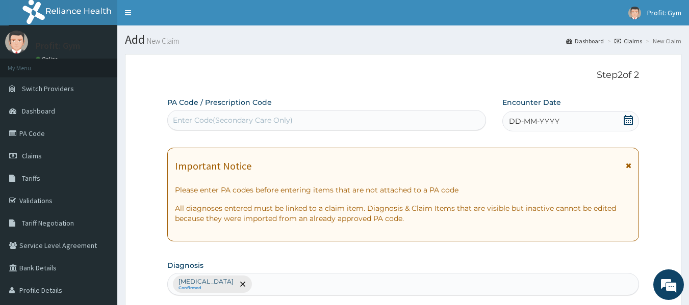
click at [367, 117] on div "Enter Code(Secondary Care Only)" at bounding box center [327, 120] width 318 height 16
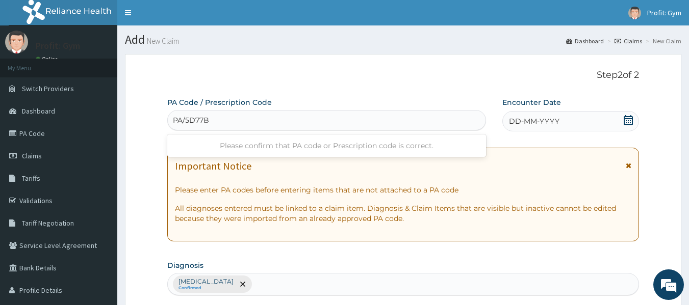
type input "PA/5D77B7"
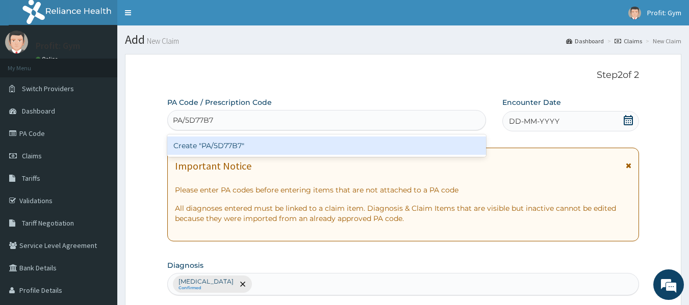
click at [310, 144] on div "Create "PA/5D77B7"" at bounding box center [326, 146] width 319 height 18
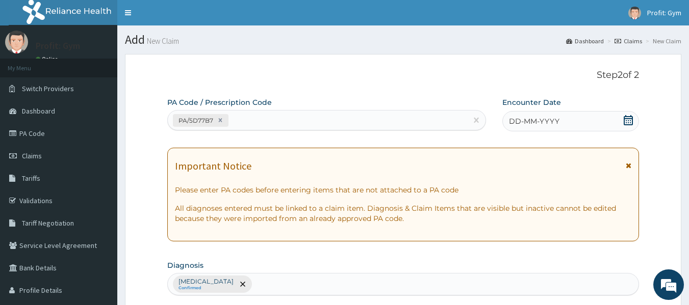
click at [573, 126] on div "DD-MM-YYYY" at bounding box center [570, 121] width 137 height 20
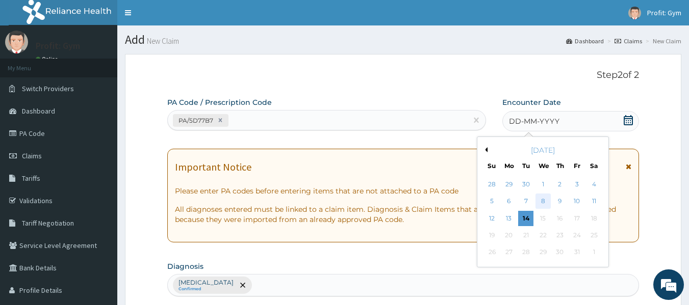
click at [543, 203] on div "8" at bounding box center [543, 201] width 15 height 15
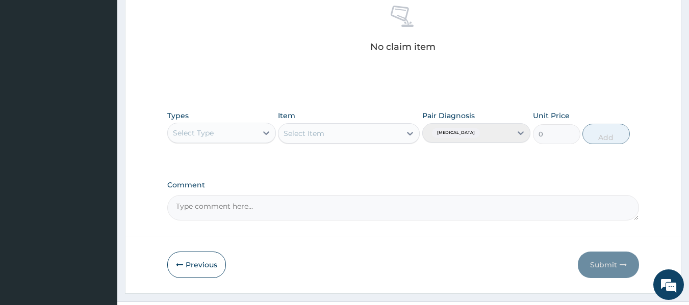
scroll to position [430, 0]
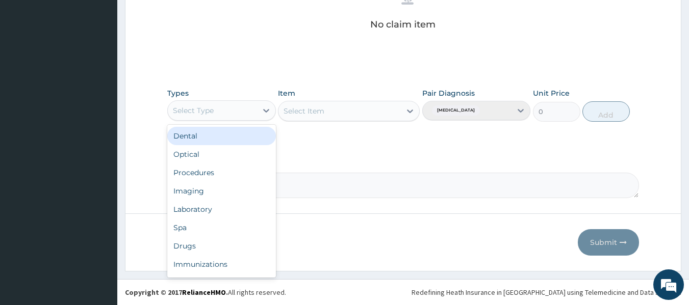
click at [225, 111] on div "Select Type" at bounding box center [212, 111] width 89 height 16
type input "G"
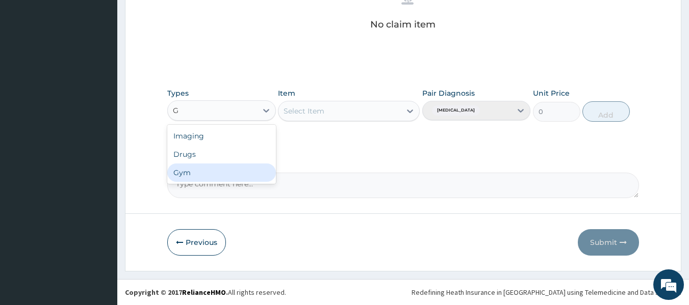
click at [192, 176] on div "Gym" at bounding box center [221, 173] width 109 height 18
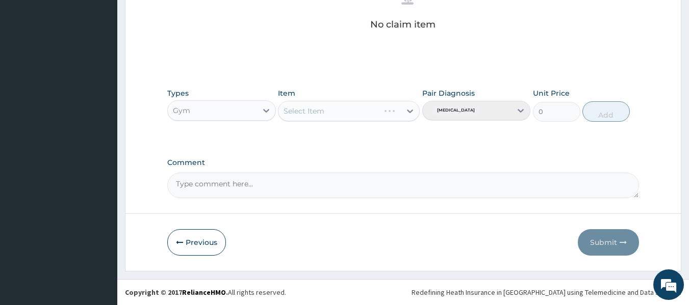
click at [350, 111] on div "Select Item" at bounding box center [349, 111] width 142 height 20
click at [351, 114] on div "Select Item" at bounding box center [339, 111] width 122 height 16
click at [353, 134] on div "GYM PER SESSION" at bounding box center [349, 137] width 142 height 18
click at [607, 110] on button "Add" at bounding box center [605, 111] width 47 height 20
type input "0"
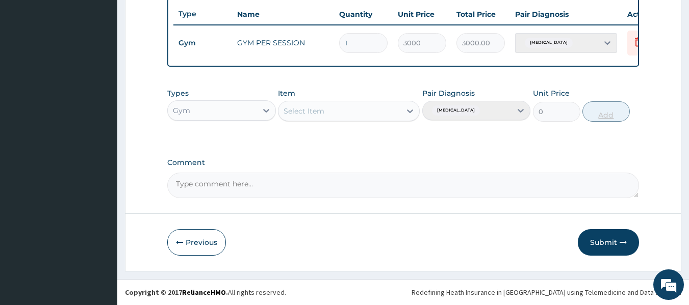
scroll to position [389, 0]
click at [615, 238] on button "Submit" at bounding box center [608, 243] width 61 height 27
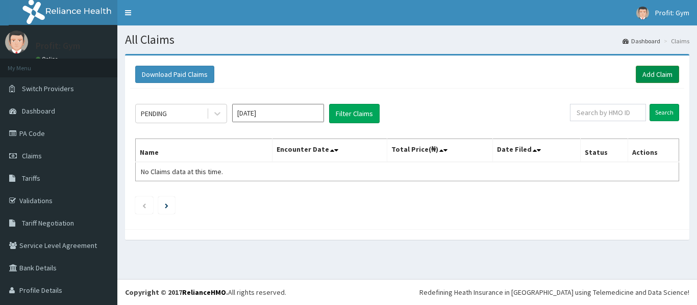
click at [641, 72] on link "Add Claim" at bounding box center [656, 74] width 43 height 17
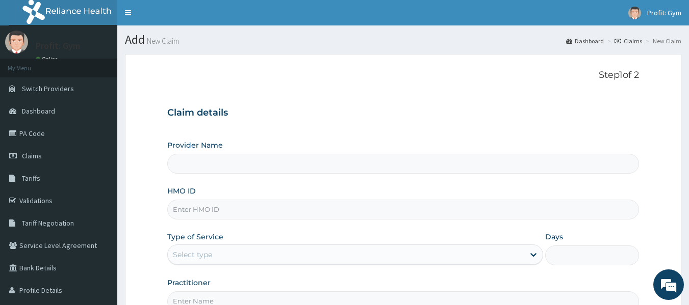
click at [197, 212] on input "HMO ID" at bounding box center [403, 210] width 472 height 20
type input "TSK/"
type input "PRO FIT GYM"
type input "1"
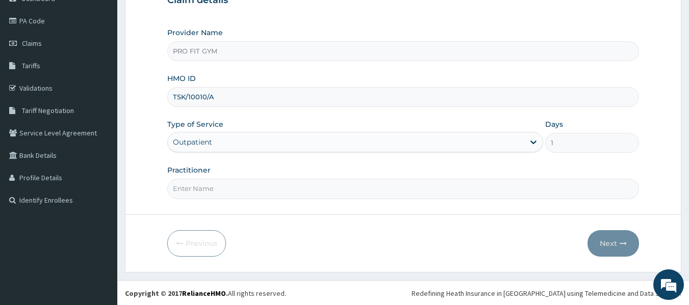
scroll to position [113, 0]
type input "TSK/10010/A"
click at [211, 196] on input "Practitioner" at bounding box center [403, 189] width 472 height 20
type input "GYM"
click at [621, 238] on button "Next" at bounding box center [614, 243] width 52 height 27
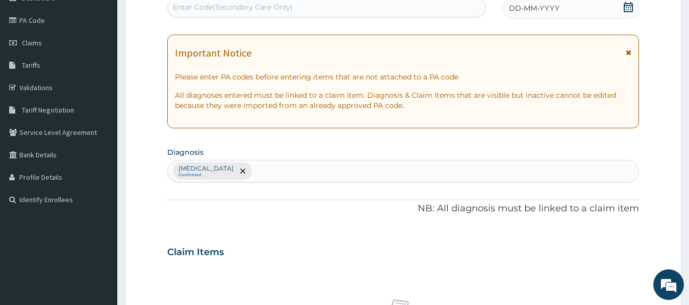
scroll to position [0, 0]
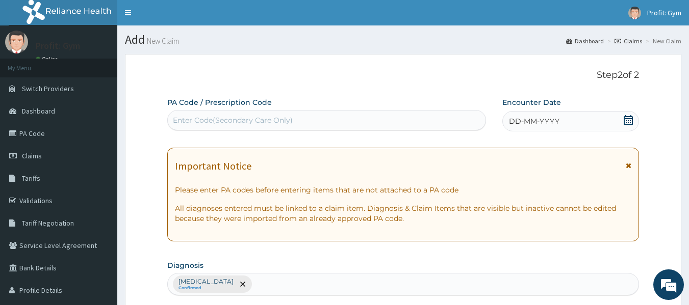
click at [325, 109] on div "PA Code / Prescription Code Enter Code(Secondary Care Only)" at bounding box center [326, 113] width 319 height 33
click at [298, 116] on div "Enter Code(Secondary Care Only)" at bounding box center [327, 120] width 318 height 16
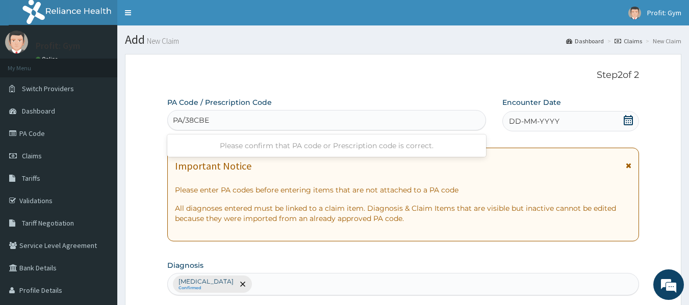
type input "PA/38CBE0"
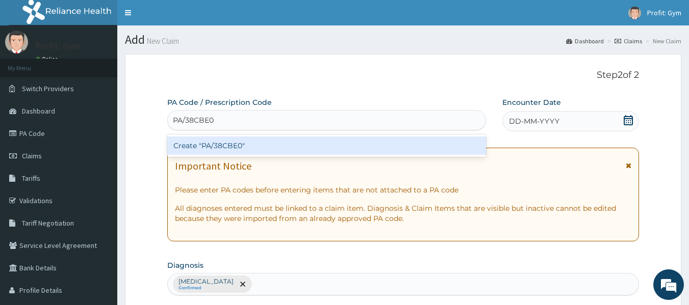
click at [229, 146] on div "Create "PA/38CBE0"" at bounding box center [326, 146] width 319 height 18
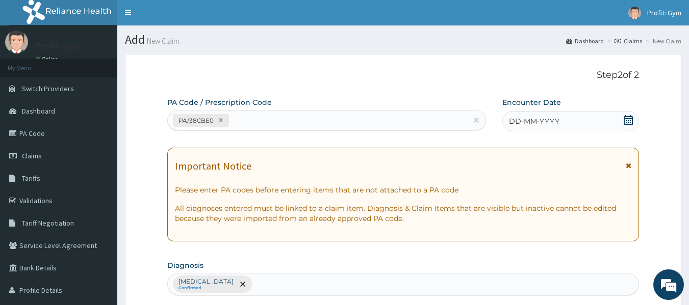
click at [564, 124] on div "DD-MM-YYYY" at bounding box center [570, 121] width 137 height 20
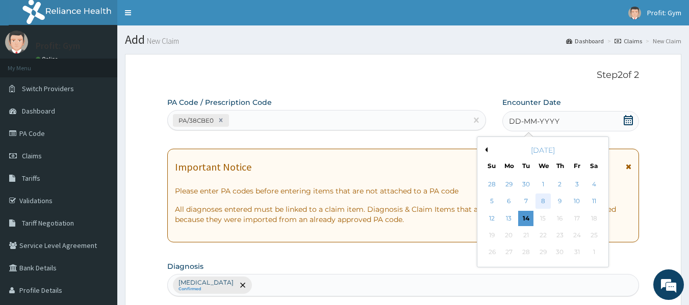
click at [542, 199] on div "8" at bounding box center [543, 201] width 15 height 15
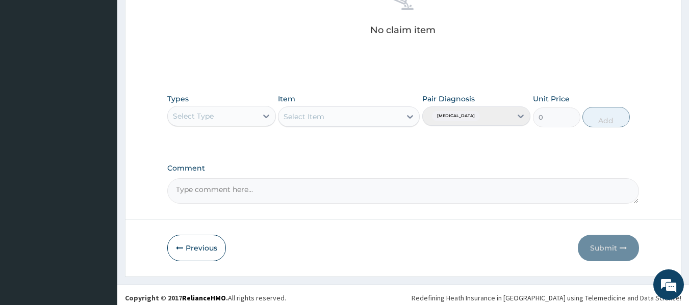
scroll to position [430, 0]
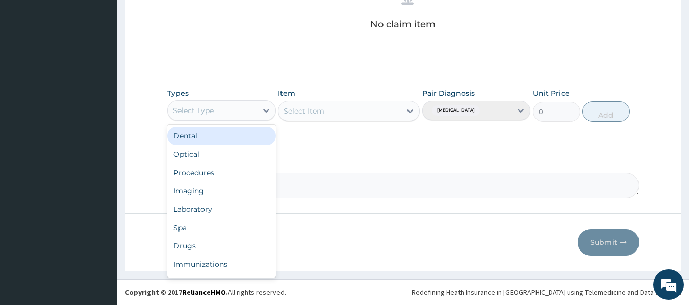
click at [214, 113] on div "Select Type" at bounding box center [212, 111] width 89 height 16
type input "G"
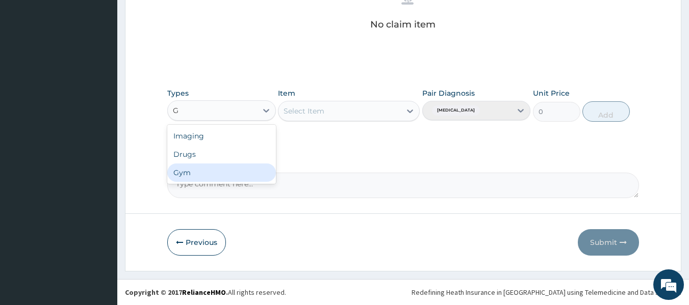
click at [183, 174] on div "Gym" at bounding box center [221, 173] width 109 height 18
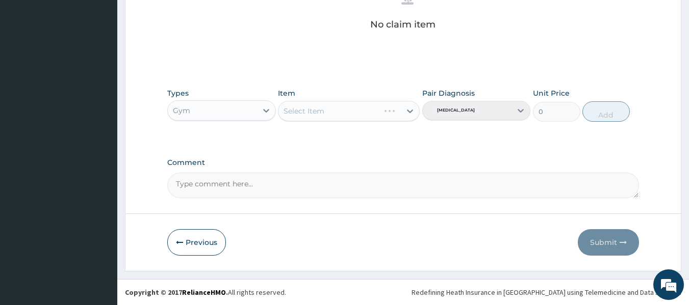
click at [332, 110] on div "Select Item" at bounding box center [349, 111] width 142 height 20
click at [332, 110] on div "Select Item" at bounding box center [339, 111] width 122 height 16
click at [333, 137] on div "GYM PER SESSION" at bounding box center [349, 137] width 142 height 18
click at [597, 116] on button "Add" at bounding box center [605, 111] width 47 height 20
type input "0"
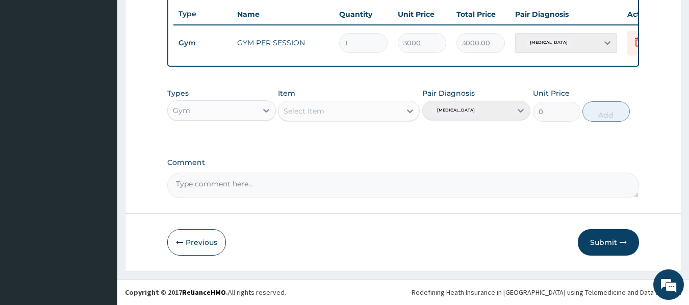
scroll to position [389, 0]
click at [611, 241] on button "Submit" at bounding box center [608, 243] width 61 height 27
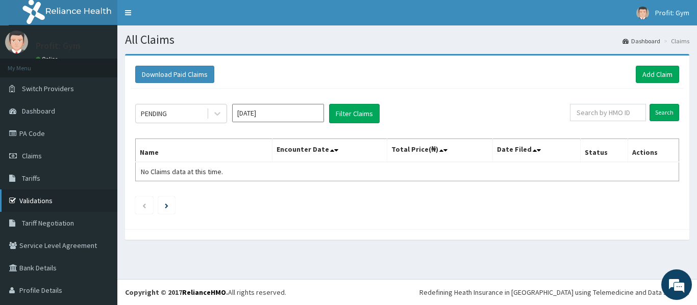
click at [32, 197] on link "Validations" at bounding box center [58, 201] width 117 height 22
click at [645, 71] on link "Add Claim" at bounding box center [656, 74] width 43 height 17
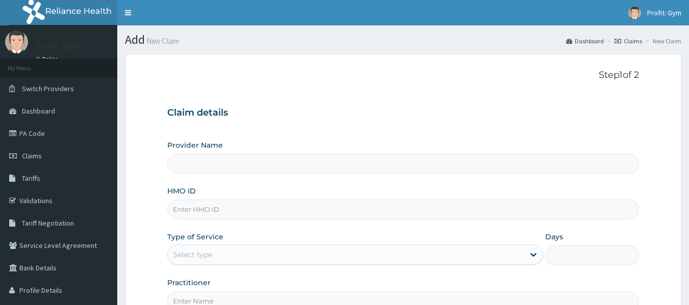
click at [208, 213] on input "HMO ID" at bounding box center [403, 210] width 472 height 20
paste input "YFN/10002/A"
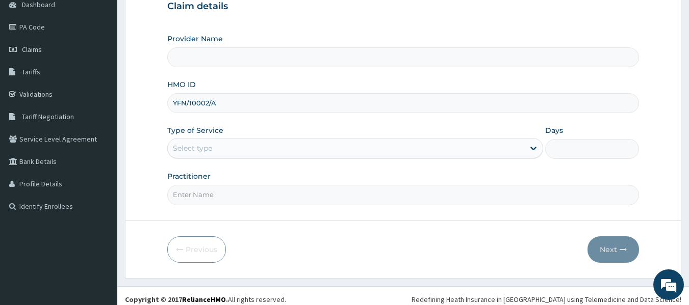
scroll to position [114, 0]
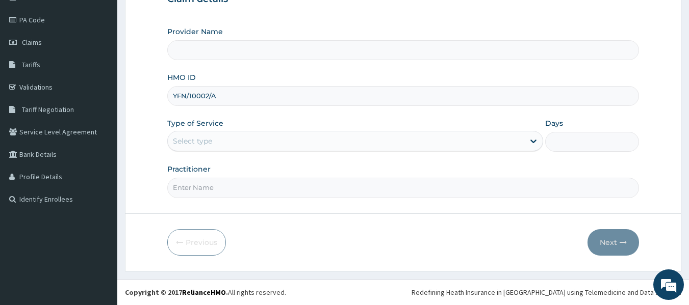
type input "YFN/10002/A"
click at [230, 195] on input "Practitioner" at bounding box center [403, 188] width 472 height 20
type input "GYM"
type input "PRO FIT GYM"
type input "1"
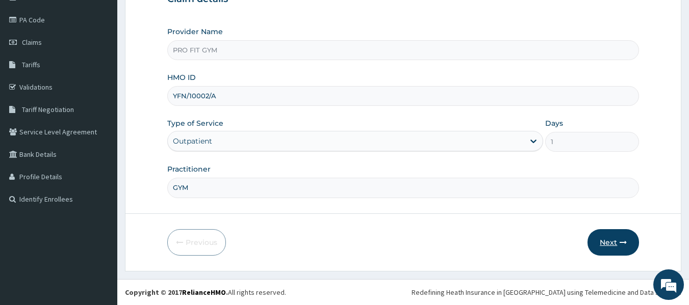
click at [617, 243] on button "Next" at bounding box center [614, 243] width 52 height 27
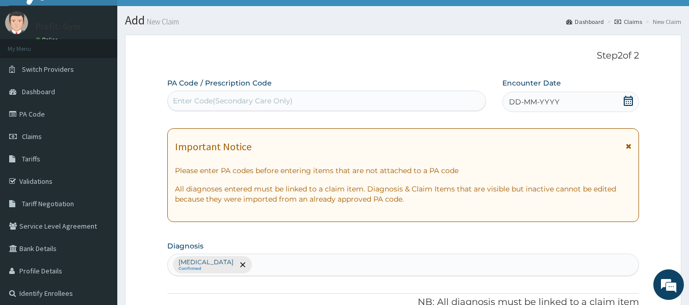
scroll to position [0, 0]
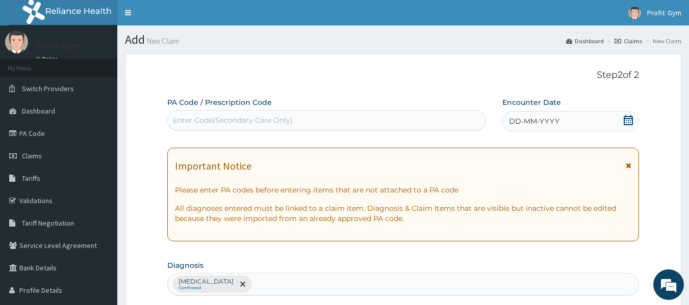
click at [413, 117] on div "Enter Code(Secondary Care Only)" at bounding box center [327, 120] width 318 height 16
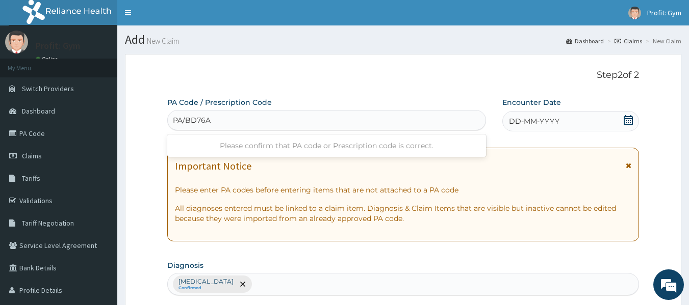
type input "PA/BD76A4"
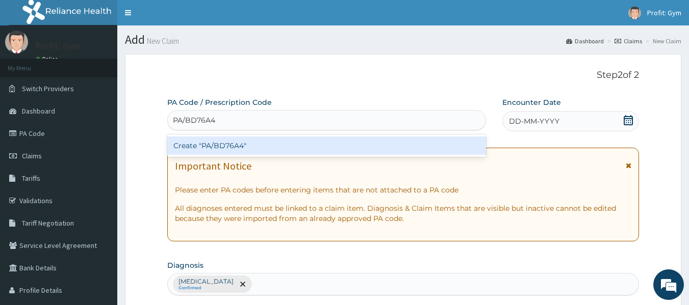
click at [303, 148] on div "Create "PA/BD76A4"" at bounding box center [326, 146] width 319 height 18
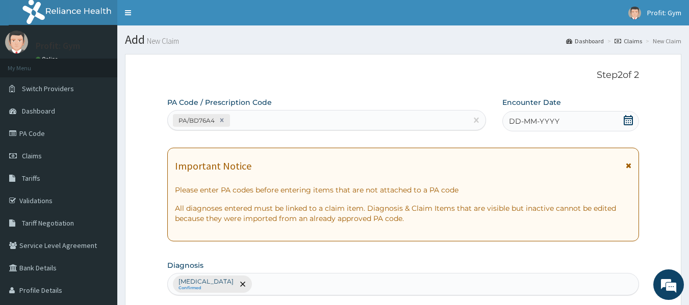
click at [577, 121] on div "DD-MM-YYYY" at bounding box center [570, 121] width 137 height 20
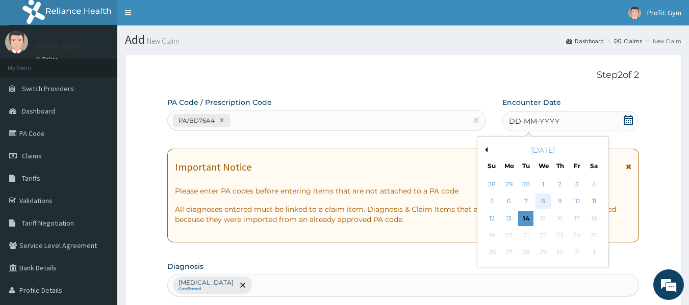
click at [541, 203] on div "8" at bounding box center [543, 201] width 15 height 15
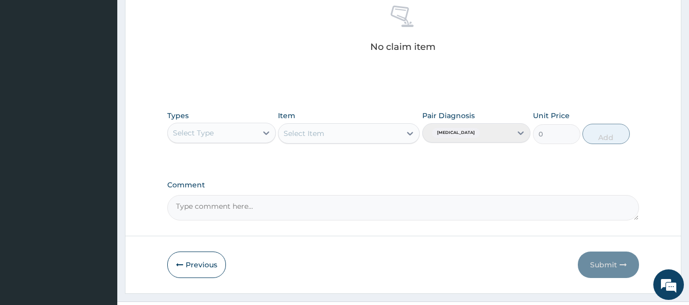
scroll to position [430, 0]
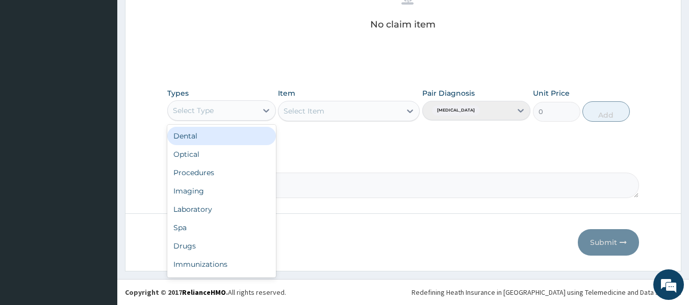
click at [247, 114] on div "Select Type" at bounding box center [212, 111] width 89 height 16
type input "G"
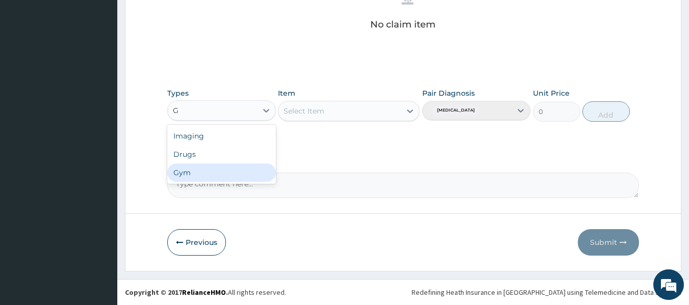
click at [196, 173] on div "Gym" at bounding box center [221, 173] width 109 height 18
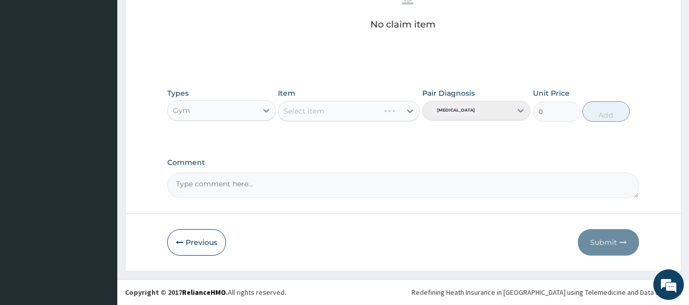
click at [338, 118] on div "Select Item" at bounding box center [349, 111] width 142 height 20
click at [348, 116] on div "Select Item" at bounding box center [339, 111] width 122 height 16
click at [348, 136] on div "GYM PER SESSION" at bounding box center [349, 137] width 142 height 18
click at [616, 113] on button "Add" at bounding box center [605, 111] width 47 height 20
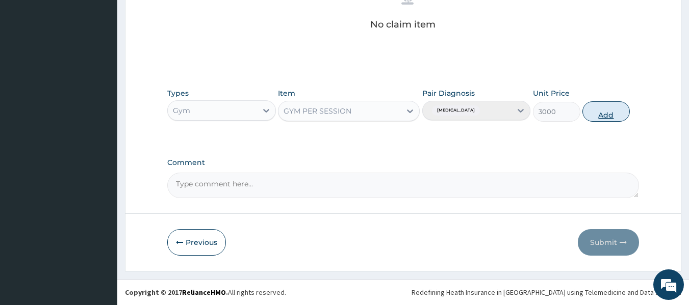
type input "0"
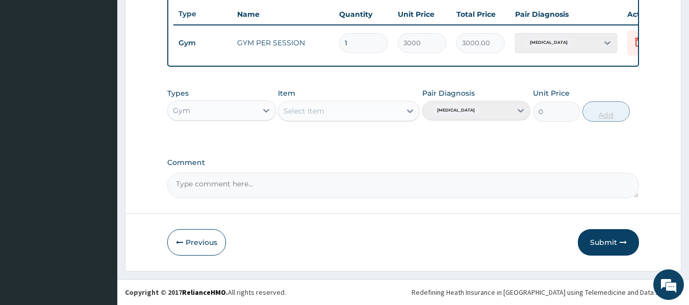
scroll to position [389, 0]
click at [609, 239] on button "Submit" at bounding box center [608, 243] width 61 height 27
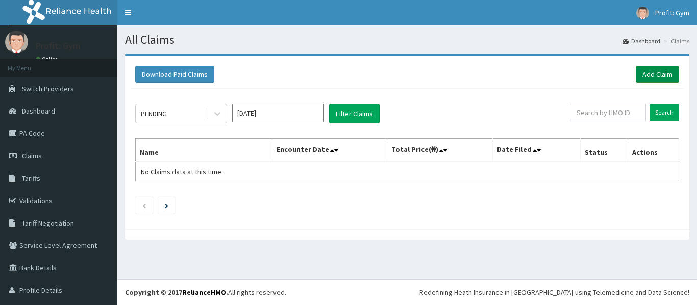
drag, startPoint x: 0, startPoint y: 0, endPoint x: 657, endPoint y: 78, distance: 662.0
click at [657, 78] on link "Add Claim" at bounding box center [656, 74] width 43 height 17
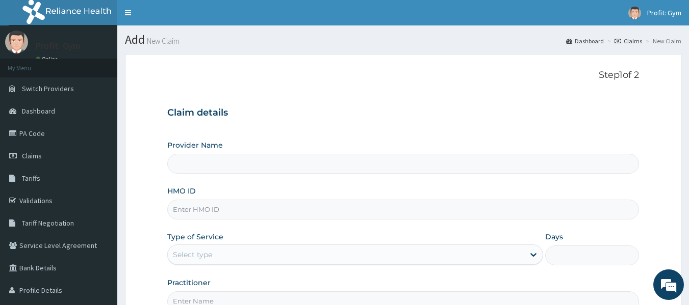
click at [223, 209] on input "HMO ID" at bounding box center [403, 210] width 472 height 20
type input "XIM"
type input "PRO FIT GYM"
type input "1"
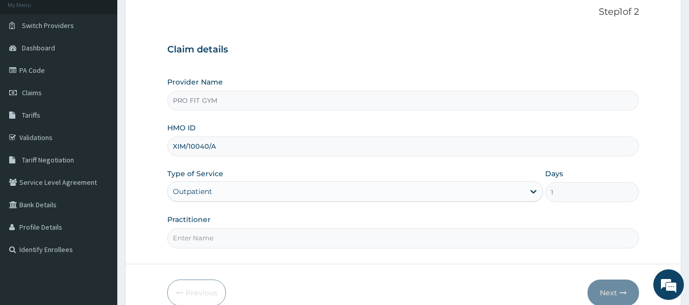
scroll to position [70, 0]
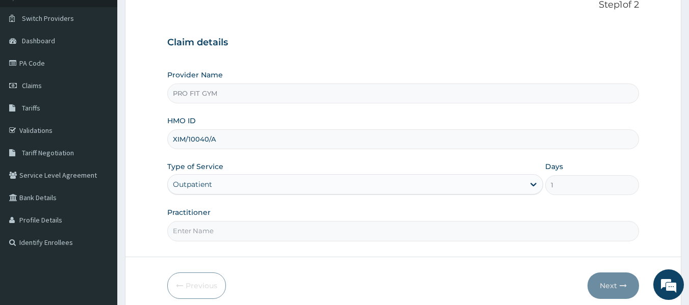
type input "XIM/10040/A"
click at [214, 230] on input "Practitioner" at bounding box center [403, 231] width 472 height 20
type input "GYM"
click at [612, 288] on button "Next" at bounding box center [614, 286] width 52 height 27
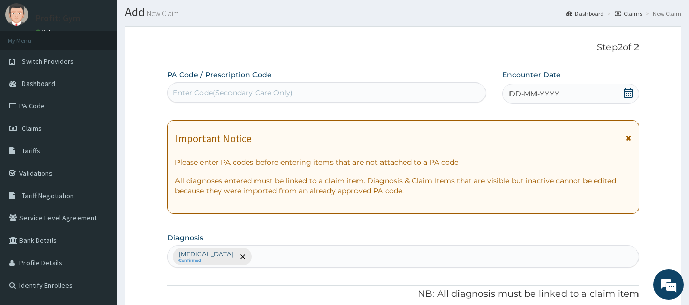
scroll to position [13, 0]
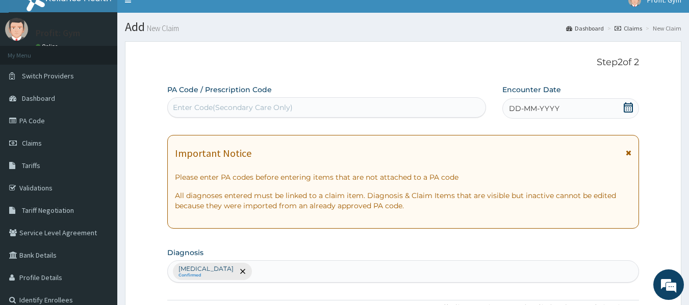
click at [308, 110] on div "Enter Code(Secondary Care Only)" at bounding box center [327, 107] width 318 height 16
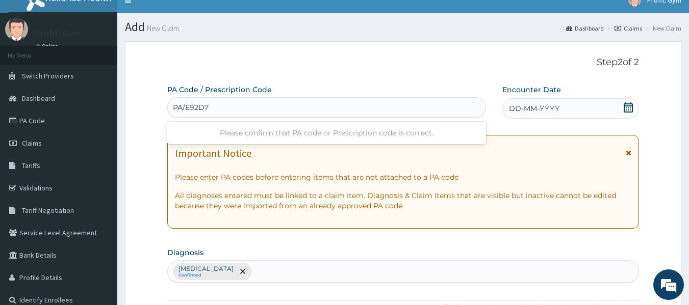
type input "PA/E92D7B"
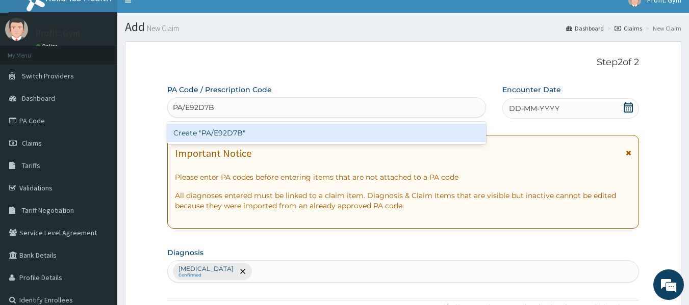
click at [271, 133] on div "Create "PA/E92D7B"" at bounding box center [326, 133] width 319 height 18
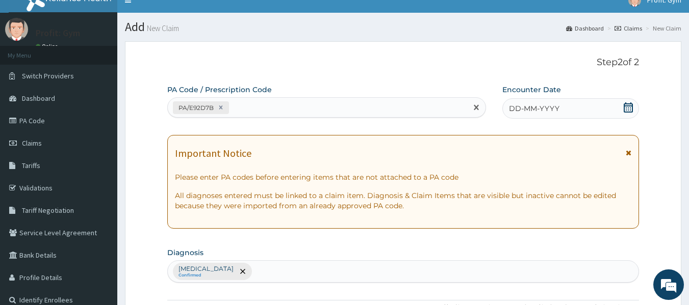
click at [628, 108] on icon at bounding box center [628, 108] width 9 height 10
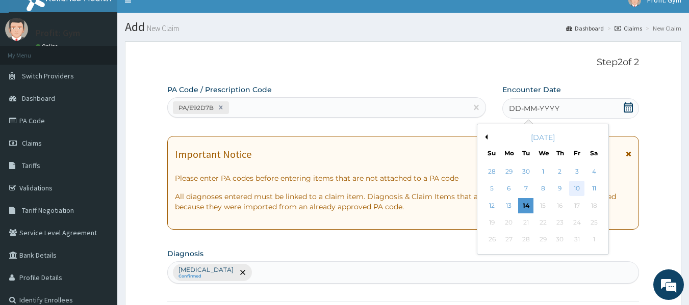
click at [578, 189] on div "10" at bounding box center [576, 189] width 15 height 15
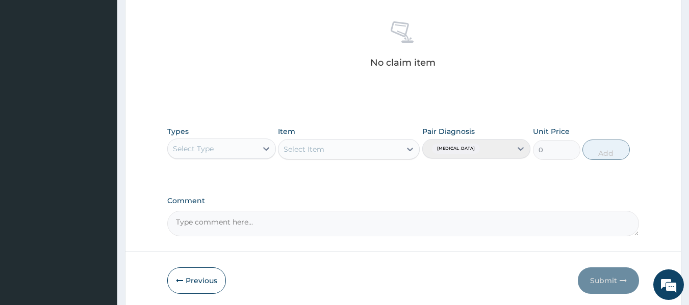
scroll to position [392, 0]
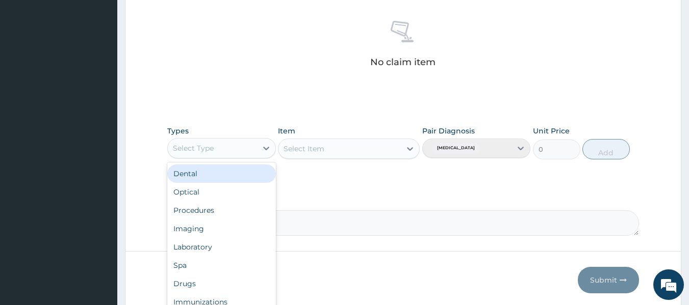
click at [255, 149] on div "Select Type" at bounding box center [212, 148] width 89 height 16
type input "GY"
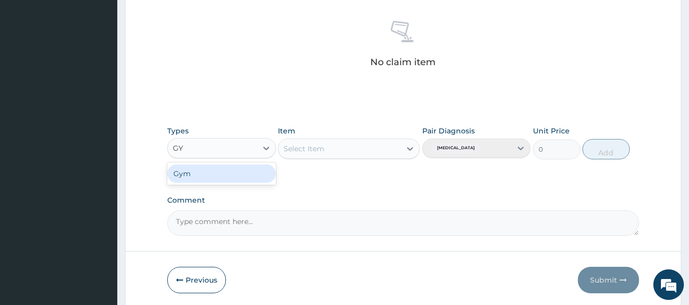
click at [239, 172] on div "Gym" at bounding box center [221, 174] width 109 height 18
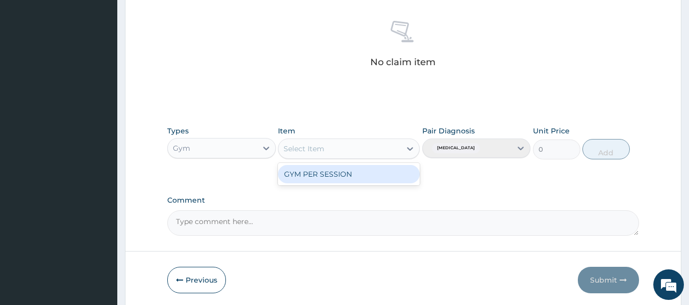
click at [321, 152] on div "Select Item" at bounding box center [304, 149] width 41 height 10
click at [324, 172] on div "GYM PER SESSION" at bounding box center [349, 174] width 142 height 18
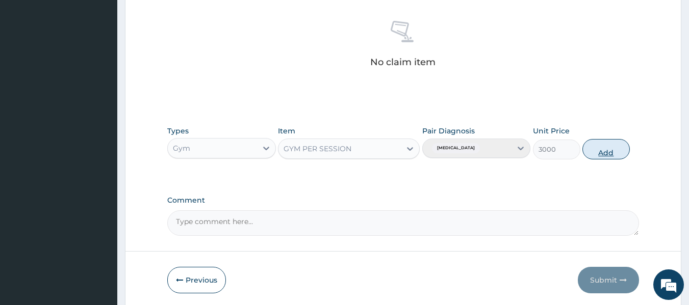
click at [600, 155] on button "Add" at bounding box center [605, 149] width 47 height 20
type input "0"
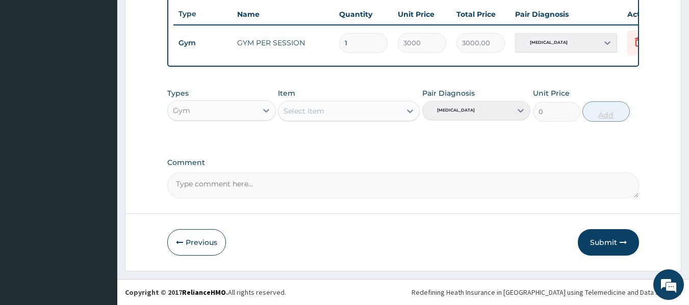
scroll to position [389, 0]
click at [613, 237] on button "Submit" at bounding box center [608, 243] width 61 height 27
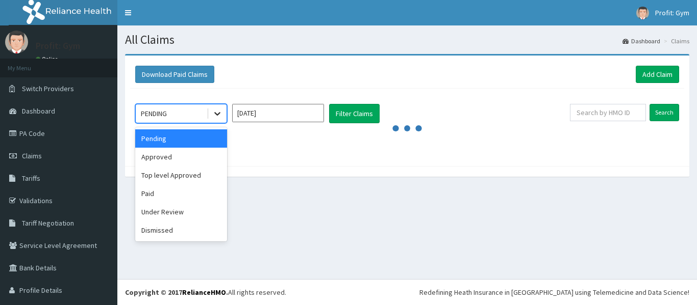
click at [216, 115] on icon at bounding box center [217, 115] width 6 height 4
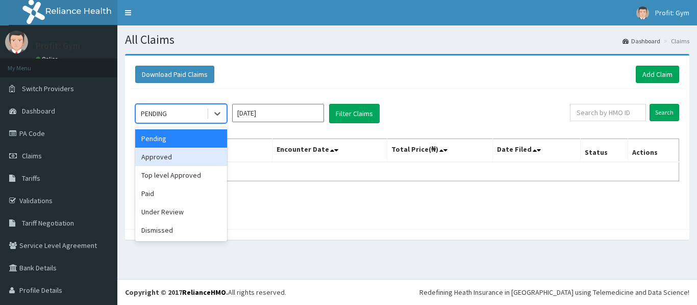
click at [187, 156] on div "Approved" at bounding box center [181, 157] width 92 height 18
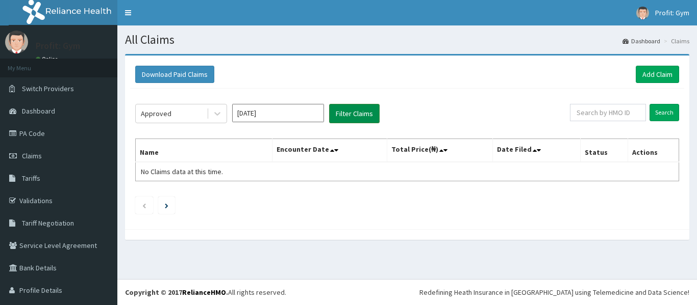
click at [351, 120] on button "Filter Claims" at bounding box center [354, 113] width 50 height 19
